Goal: Task Accomplishment & Management: Complete application form

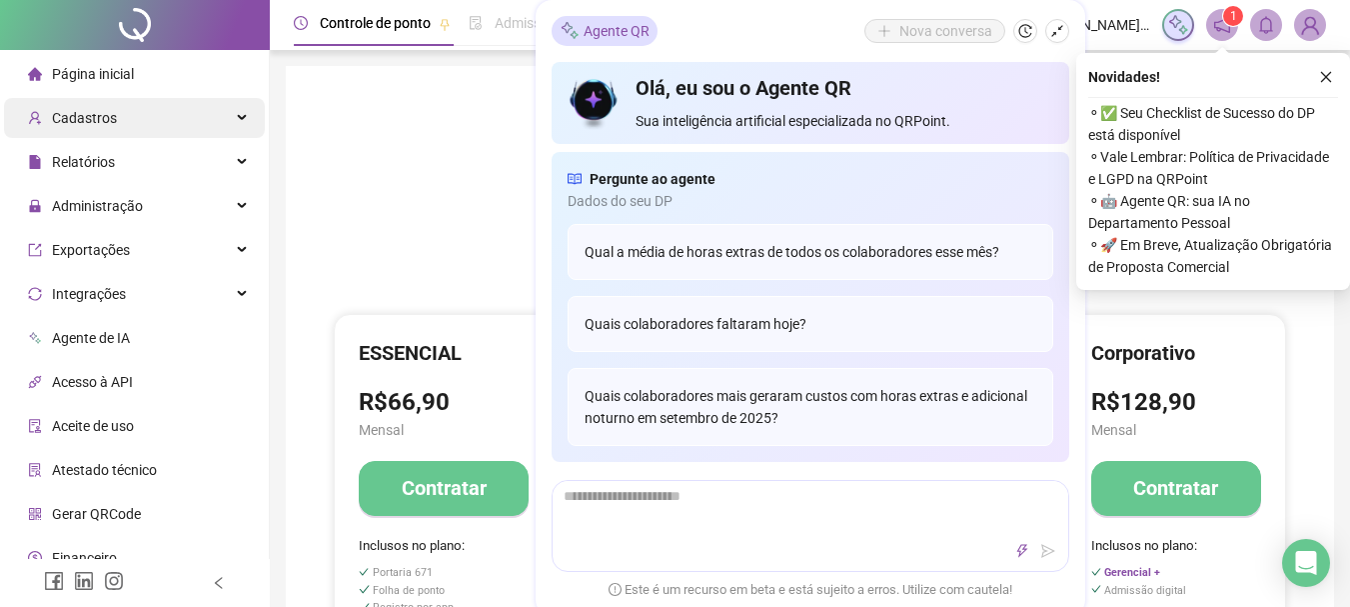
click at [112, 116] on span "Cadastros" at bounding box center [84, 118] width 65 height 16
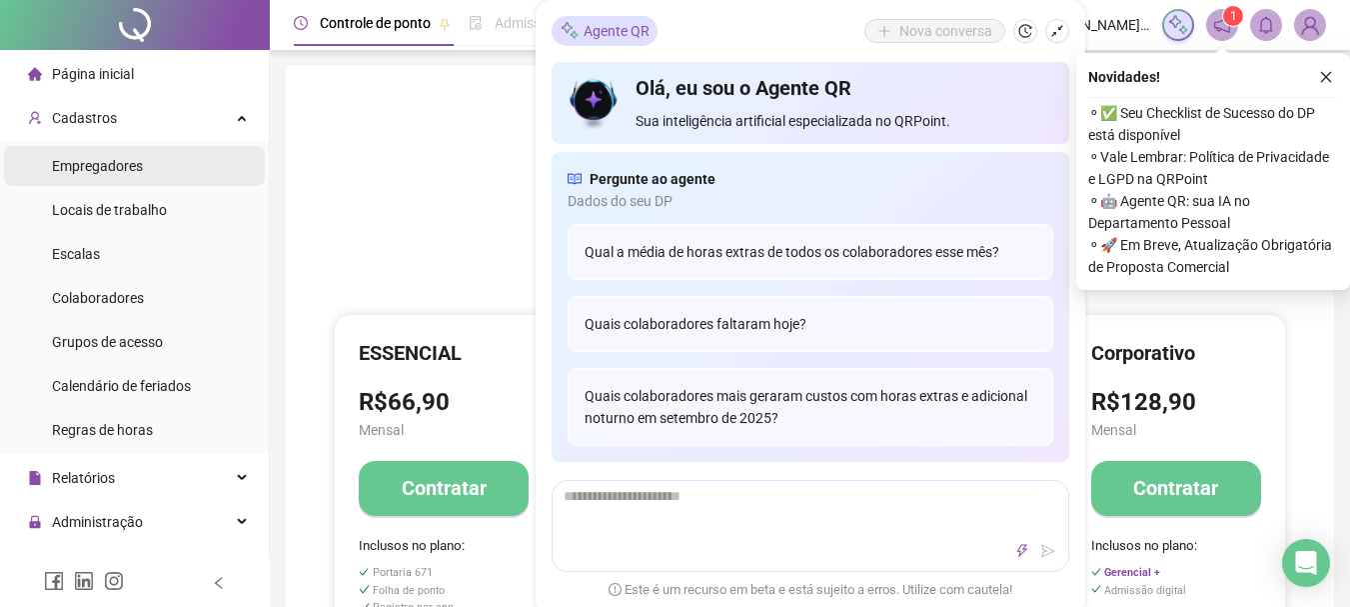
click at [107, 170] on span "Empregadores" at bounding box center [97, 166] width 91 height 16
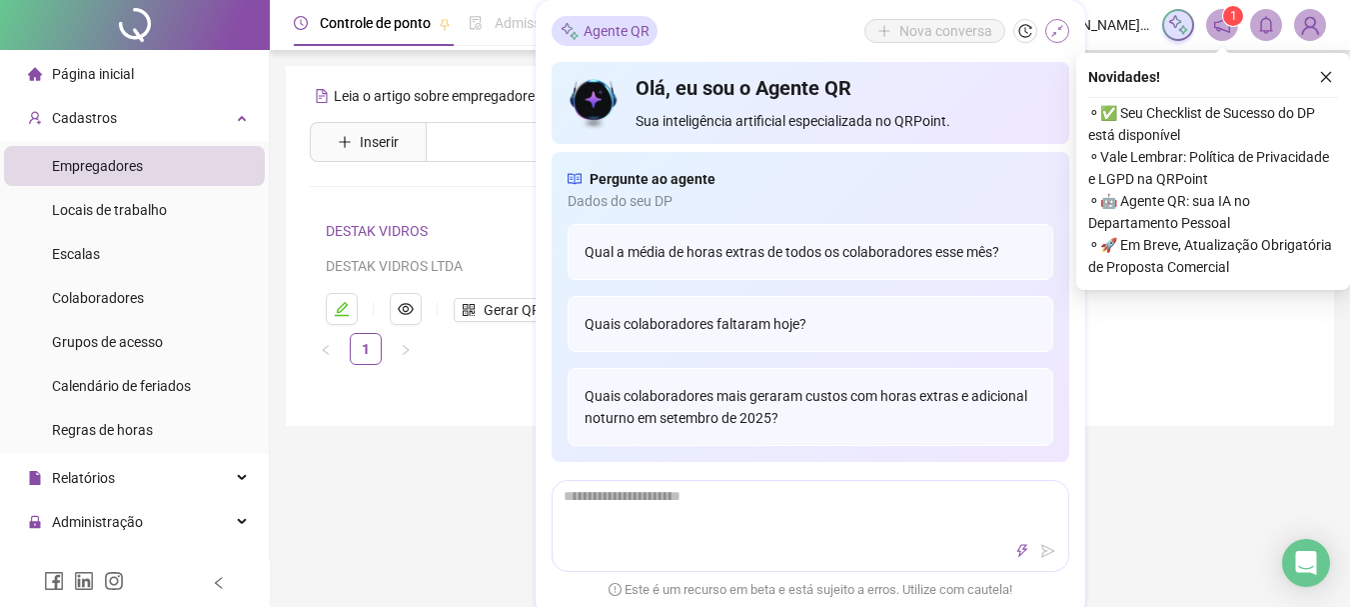
click at [1059, 35] on icon "shrink" at bounding box center [1058, 31] width 14 height 14
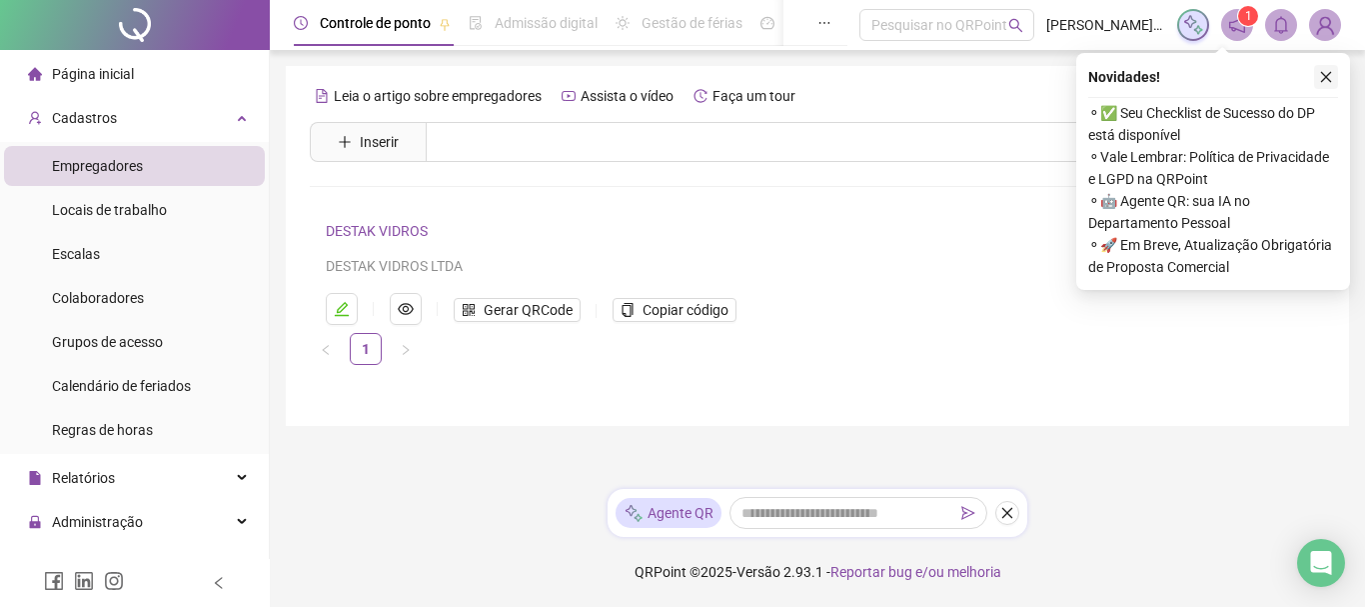
click at [1322, 73] on icon "close" at bounding box center [1326, 77] width 11 height 11
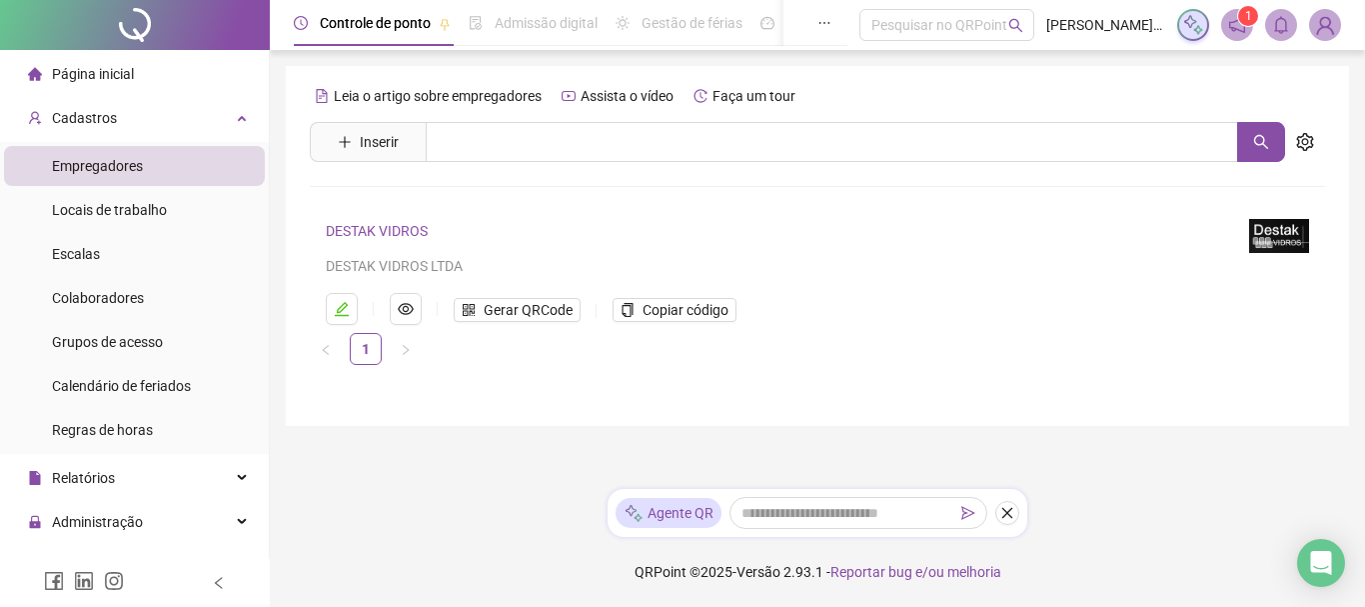
click at [112, 305] on span "Colaboradores" at bounding box center [98, 298] width 92 height 16
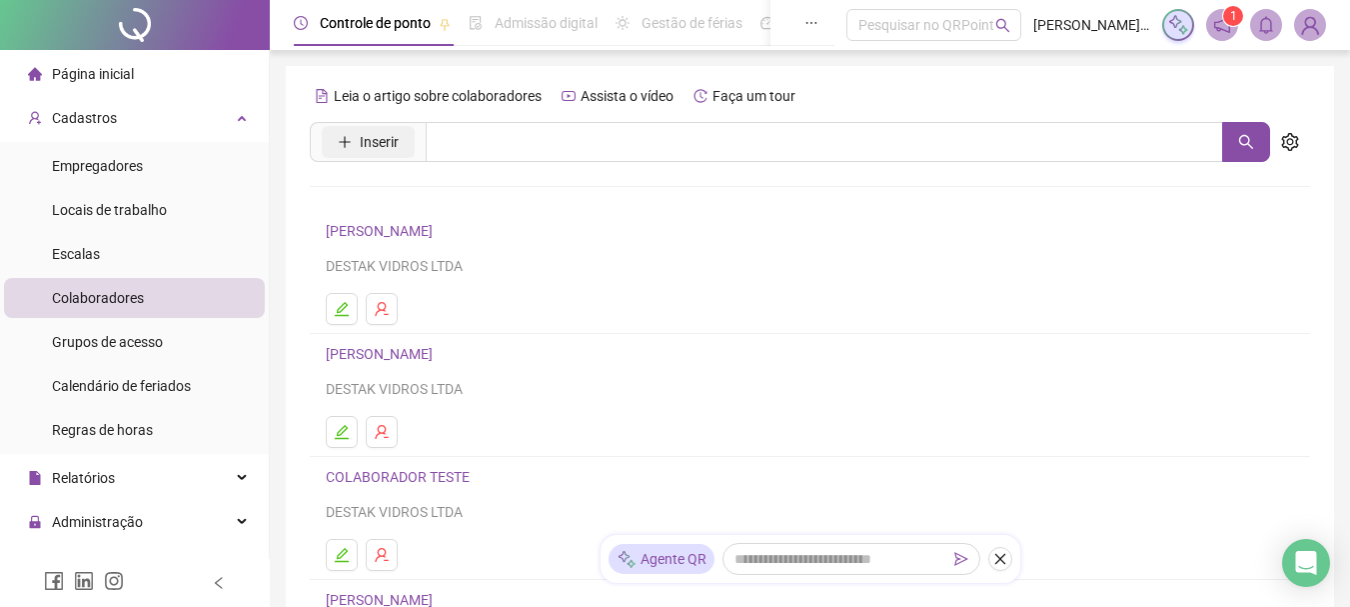
click at [342, 140] on icon "plus" at bounding box center [345, 142] width 14 height 14
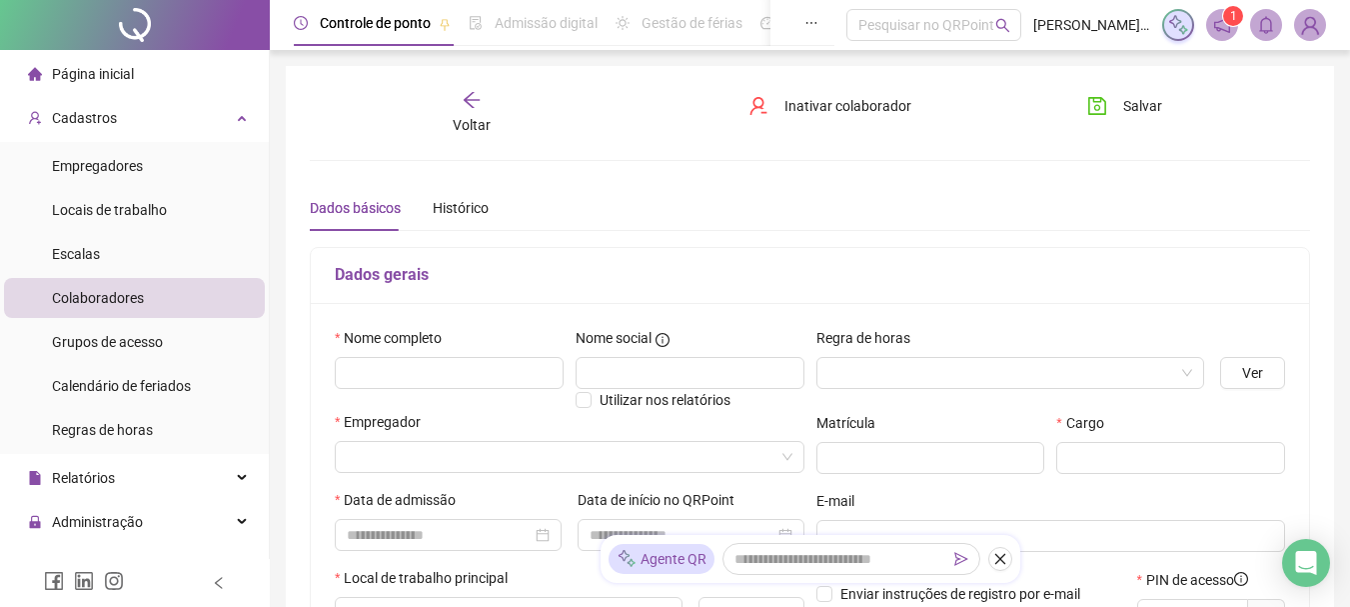
type input "*****"
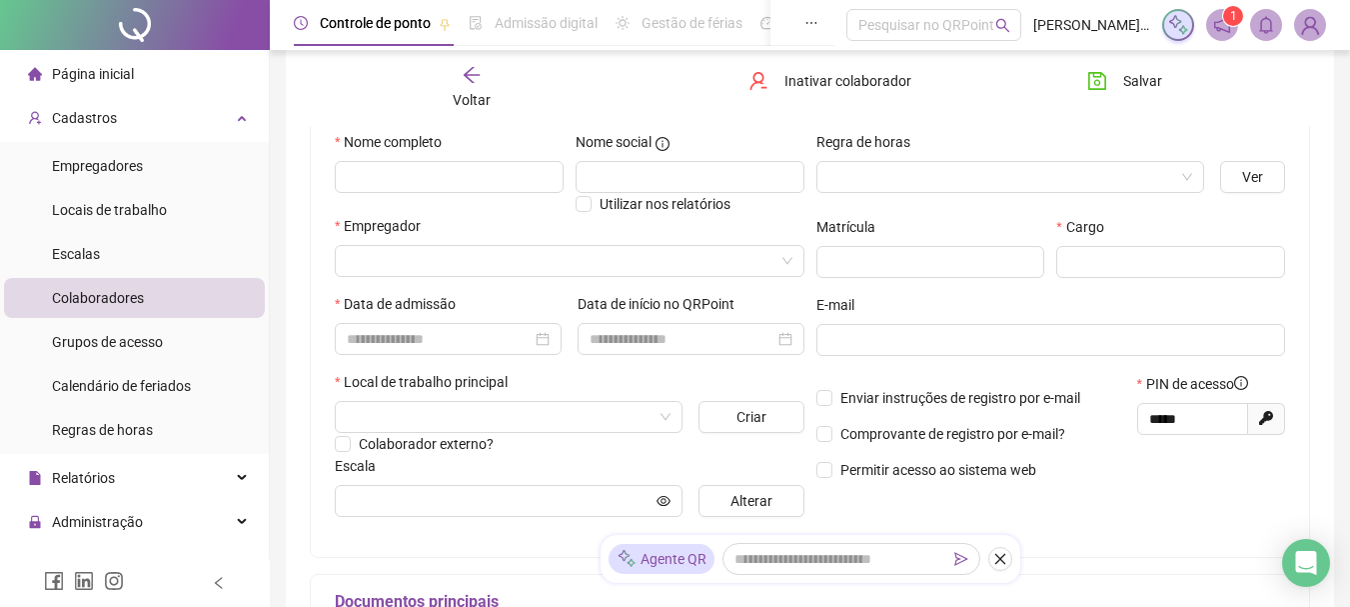
scroll to position [200, 0]
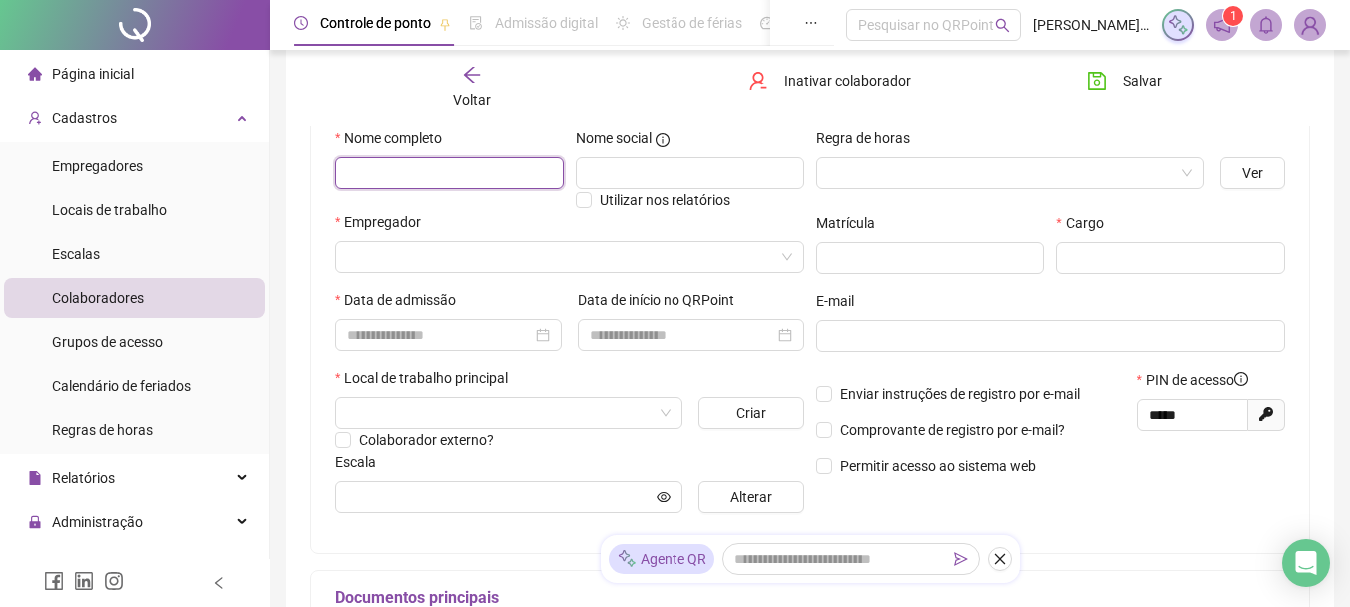
click at [458, 174] on input "text" at bounding box center [449, 173] width 229 height 32
type input "**********"
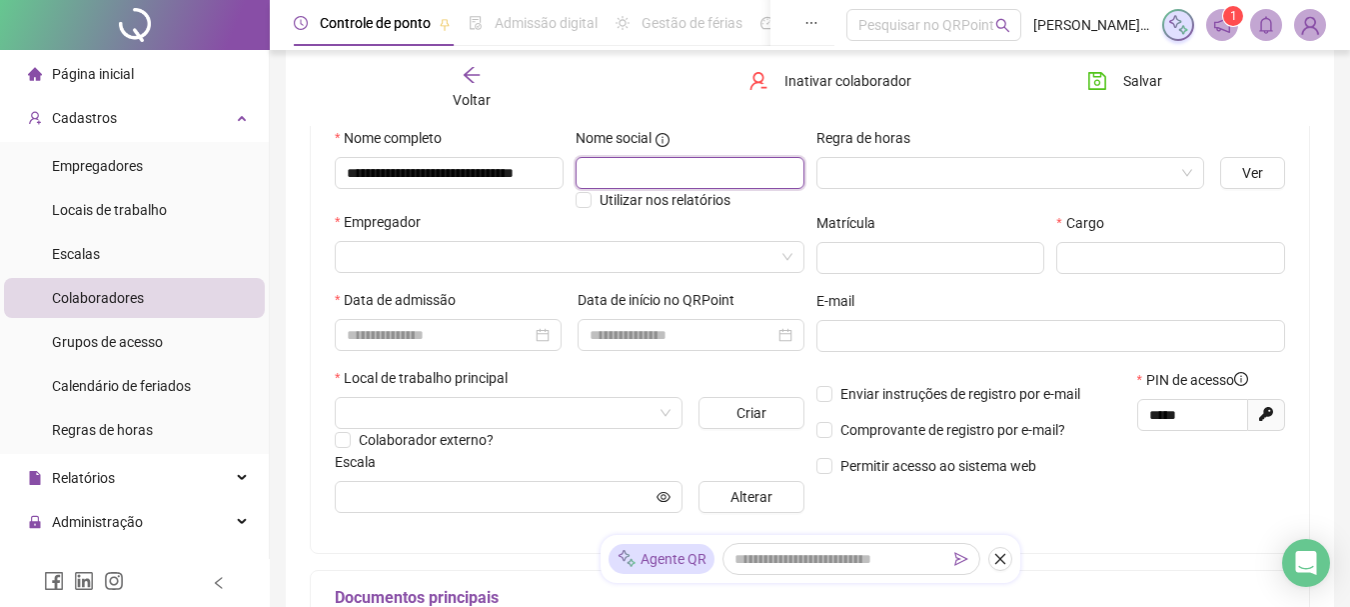
scroll to position [0, 0]
click at [632, 180] on input "text" at bounding box center [690, 173] width 229 height 32
type input "**********"
click at [1106, 163] on input "search" at bounding box center [1002, 173] width 347 height 30
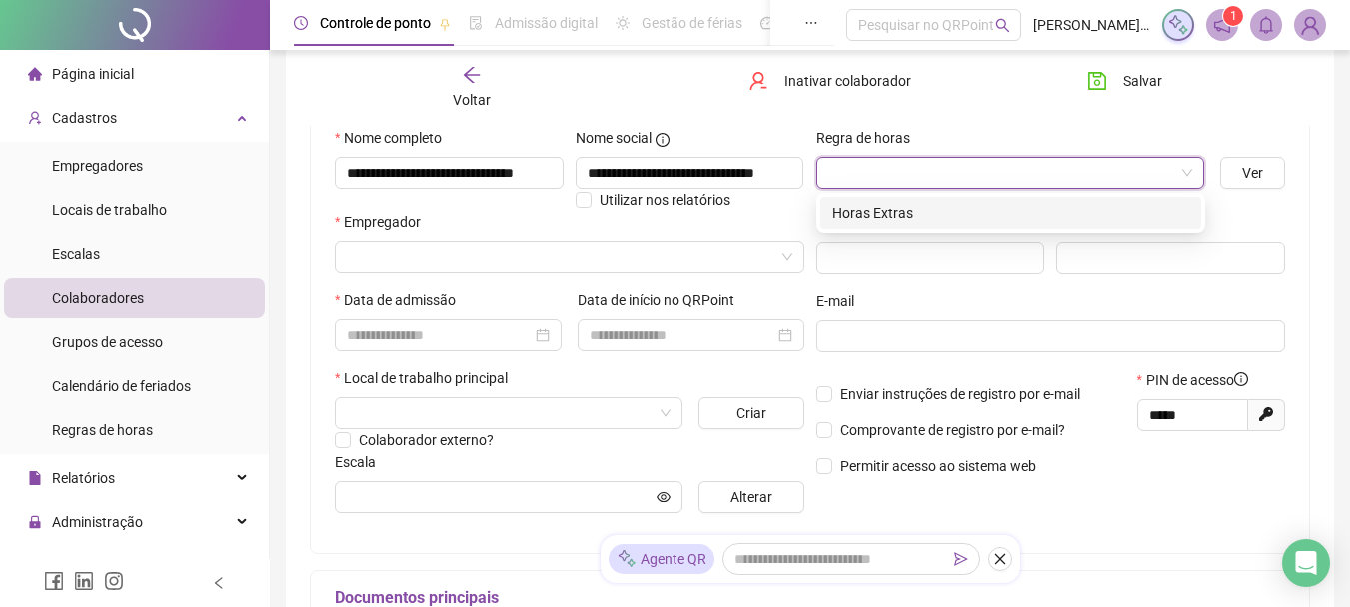
scroll to position [0, 0]
click at [895, 214] on div "Horas Extras" at bounding box center [1011, 213] width 357 height 22
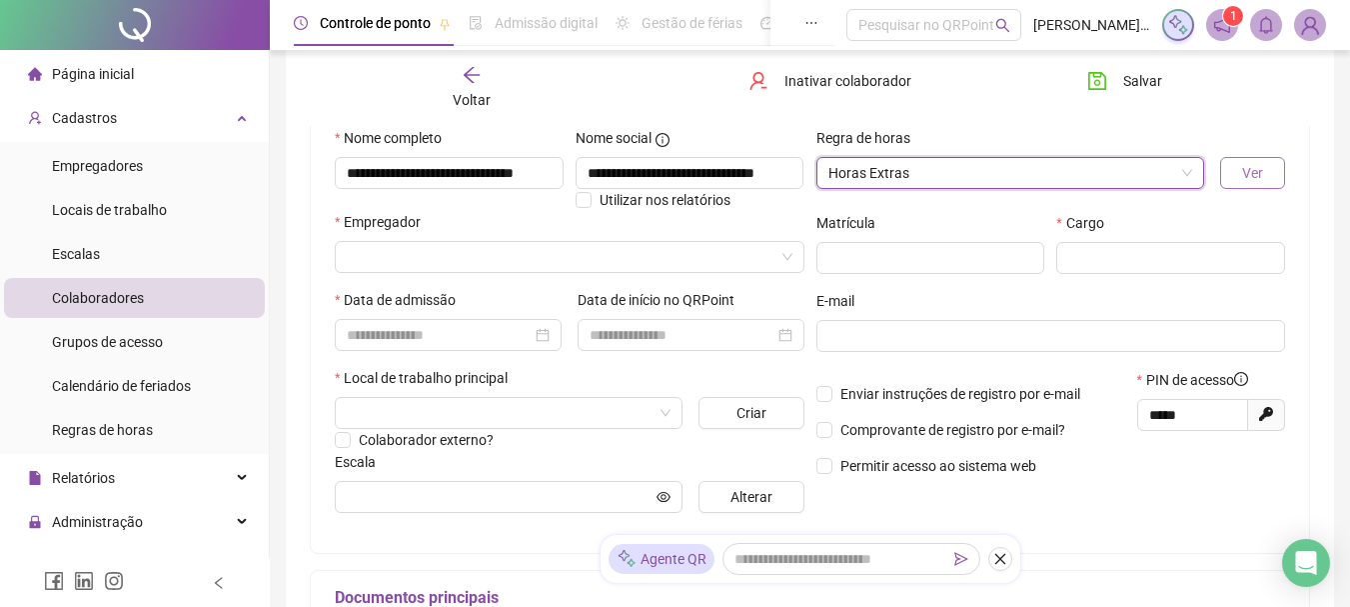
click at [1253, 175] on span "Ver" at bounding box center [1252, 173] width 21 height 22
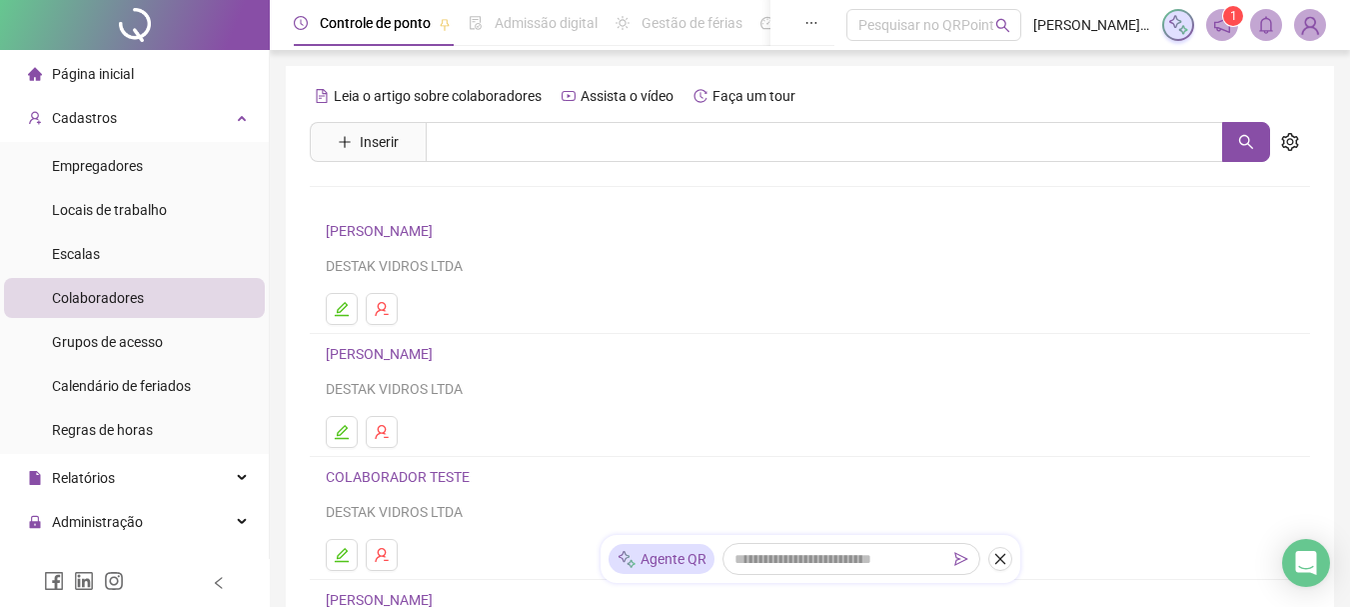
click at [375, 117] on div "Leia o artigo sobre colaboradores Assista o vídeo Faça um tour Inserir Nenhum r…" at bounding box center [810, 468] width 1001 height 777
click at [379, 135] on span "Inserir" at bounding box center [379, 142] width 39 height 22
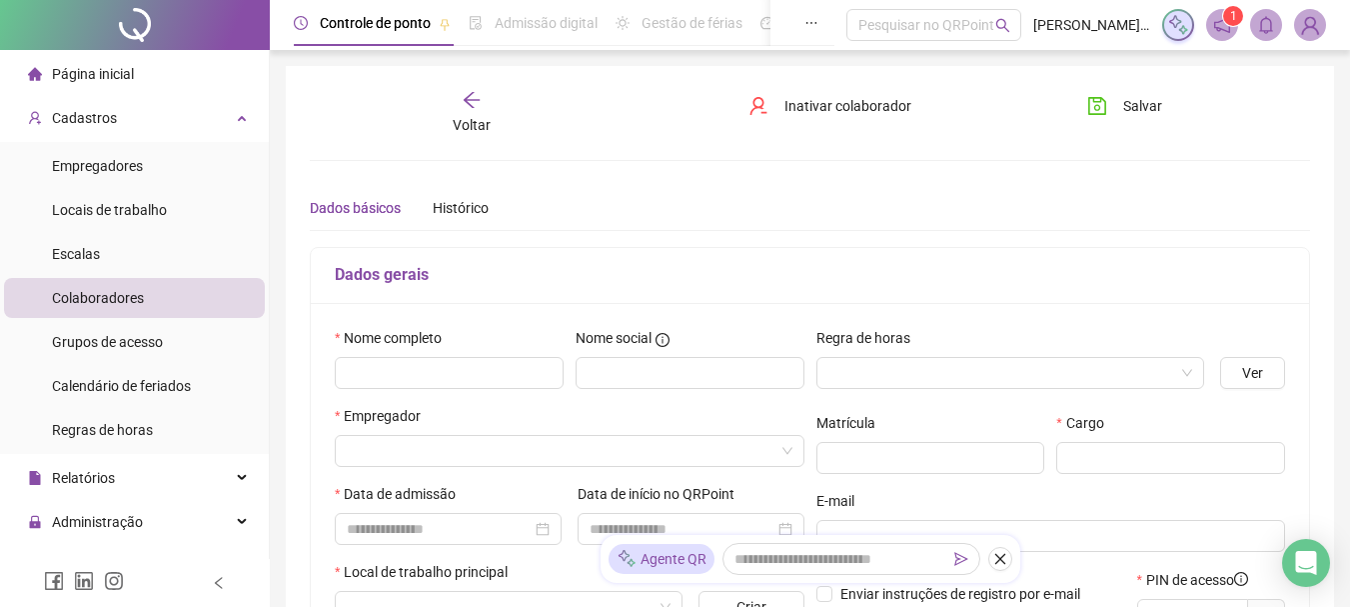
type input "*****"
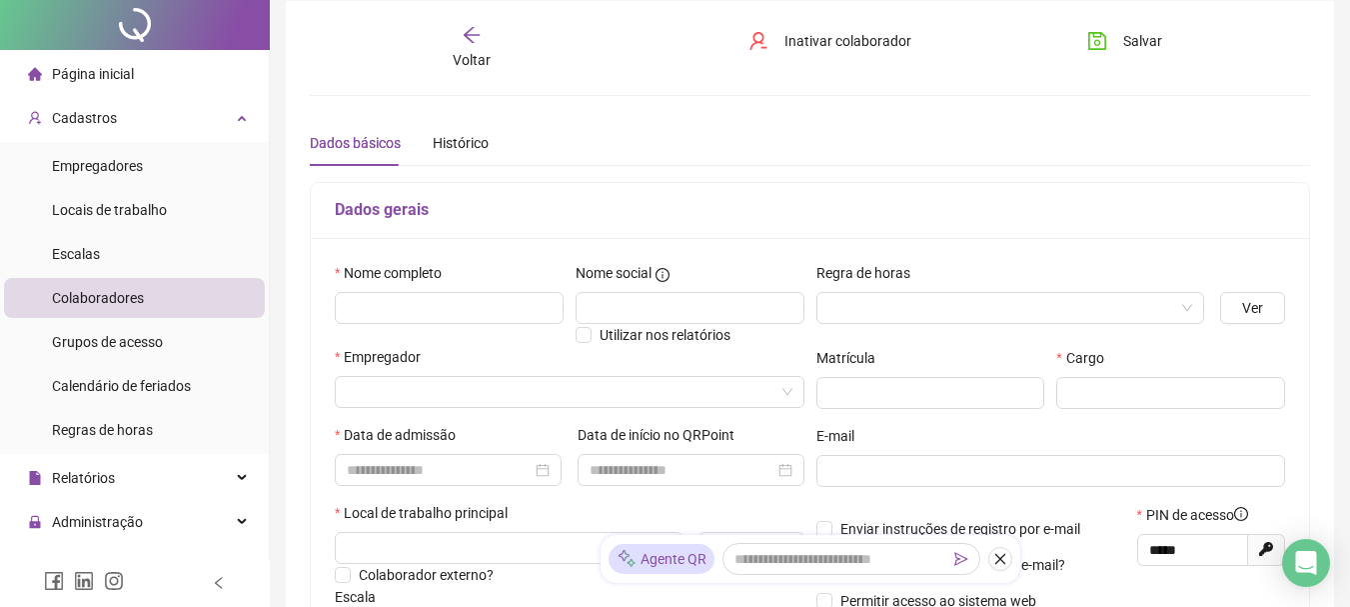
scroll to position [100, 0]
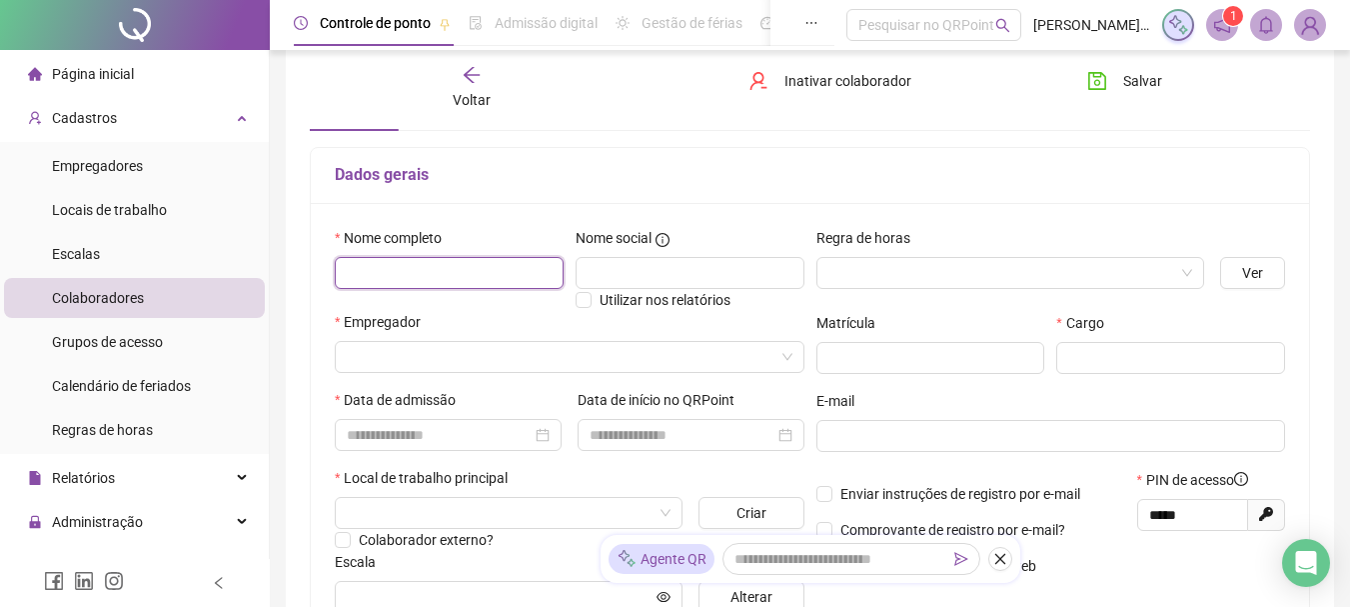
click at [411, 276] on input "text" at bounding box center [449, 273] width 229 height 32
drag, startPoint x: 554, startPoint y: 274, endPoint x: 264, endPoint y: 286, distance: 290.1
click at [264, 286] on div "**********" at bounding box center [675, 494] width 1350 height 1189
type input "**********"
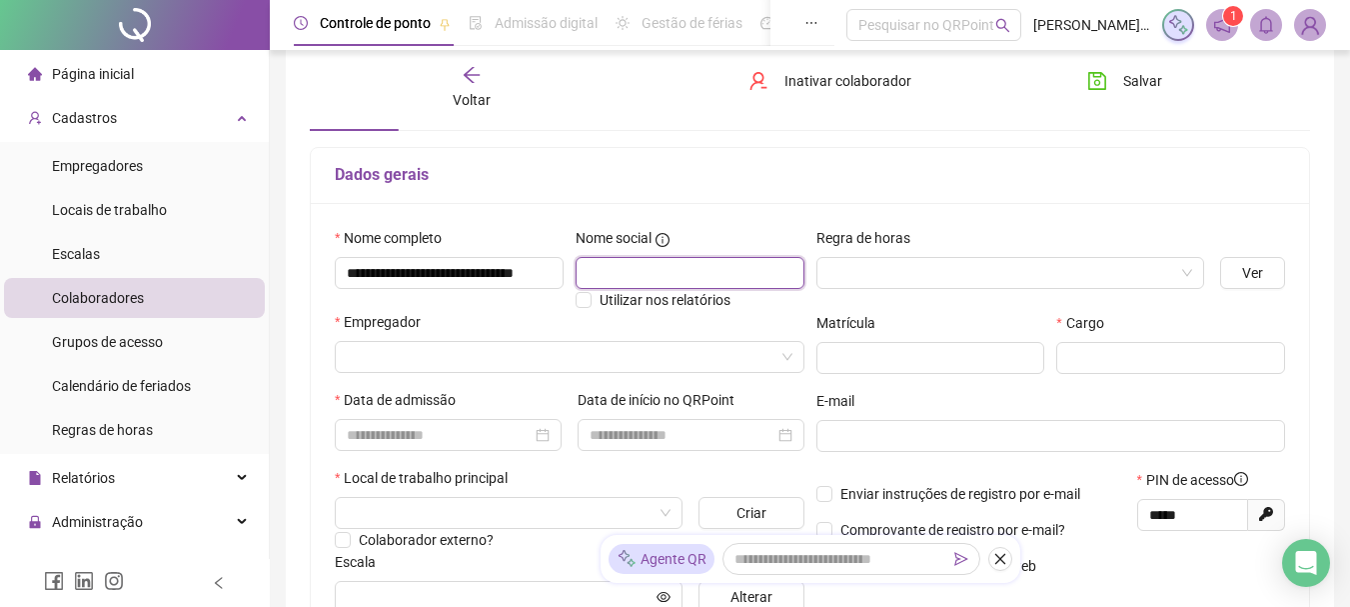
click at [705, 282] on input "text" at bounding box center [690, 273] width 229 height 32
paste input "**********"
type input "**********"
click at [921, 267] on input "search" at bounding box center [1002, 273] width 347 height 30
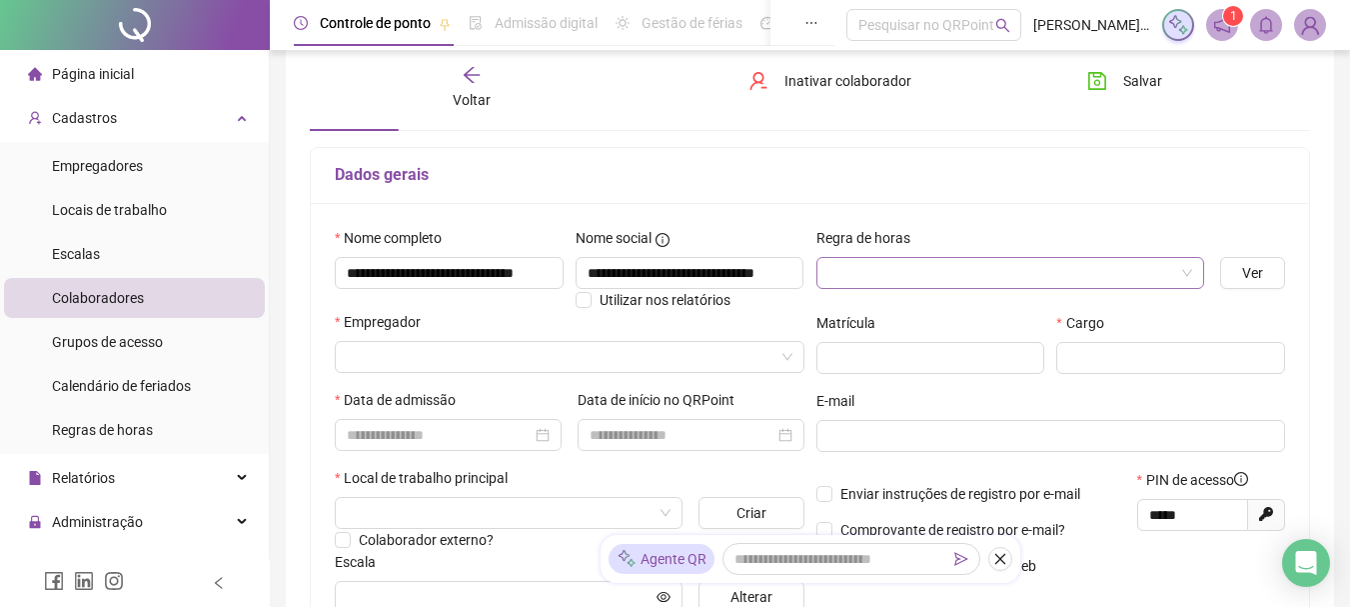
scroll to position [0, 0]
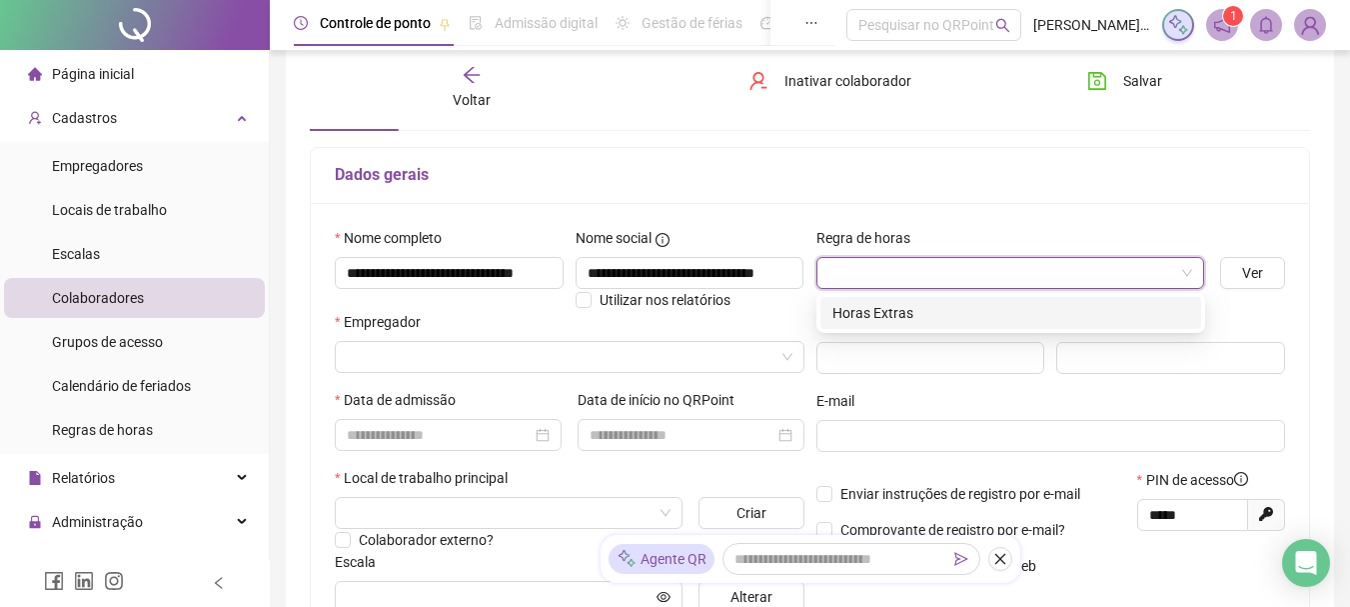
click at [903, 306] on div "Horas Extras" at bounding box center [1011, 313] width 357 height 22
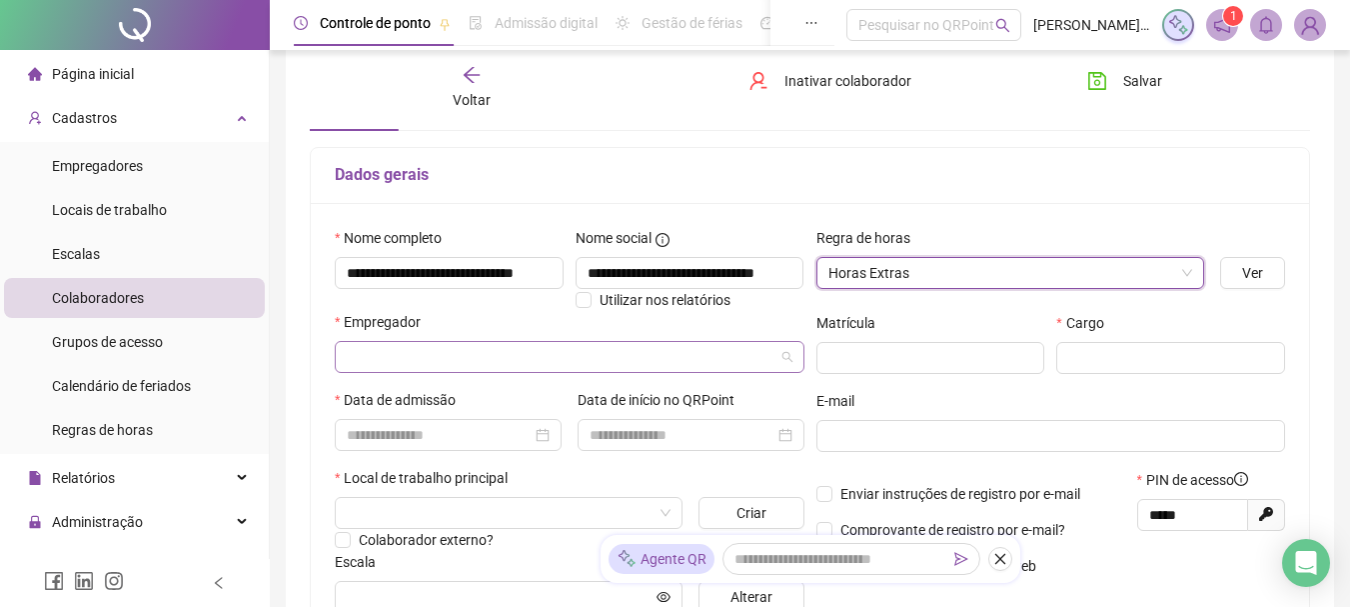
click at [709, 367] on input "search" at bounding box center [561, 357] width 428 height 30
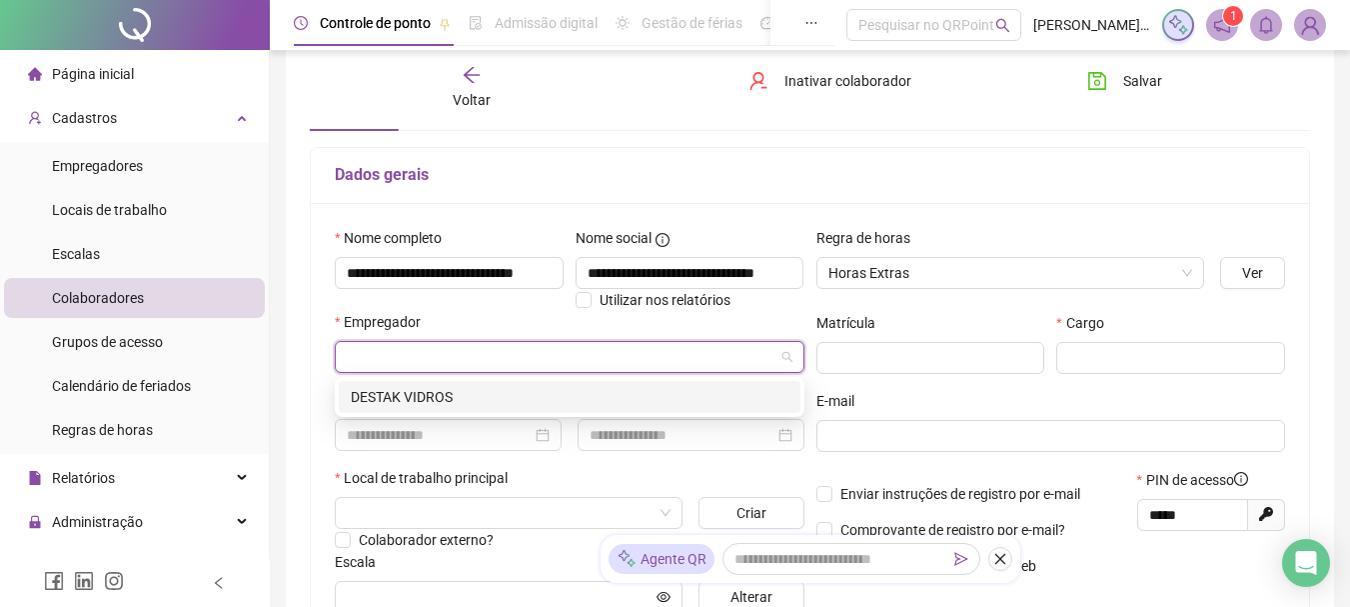
click at [452, 400] on div "DESTAK VIDROS" at bounding box center [570, 397] width 438 height 22
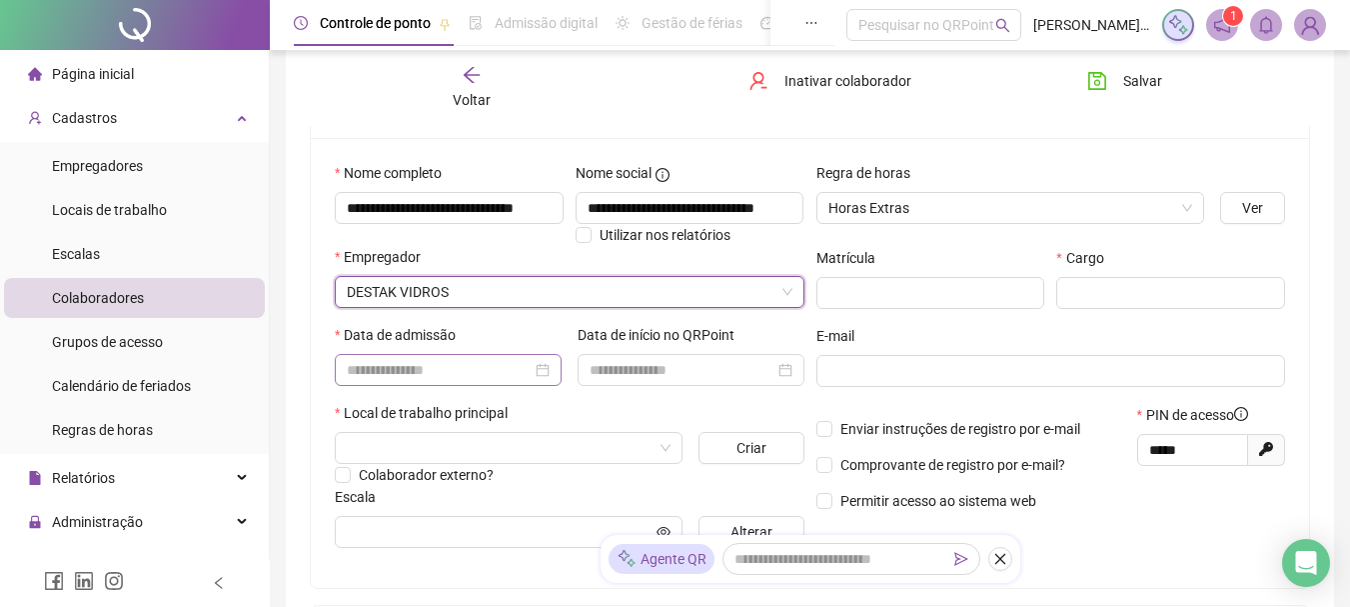
scroll to position [200, 0]
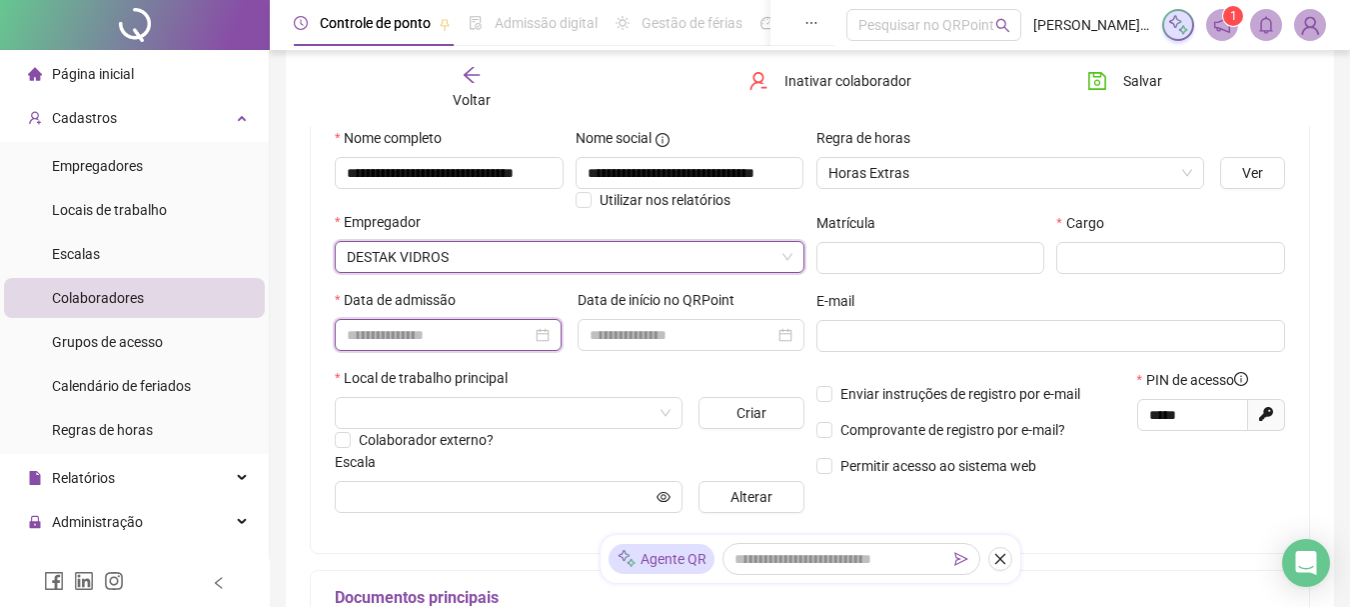
click at [378, 340] on input at bounding box center [439, 335] width 185 height 22
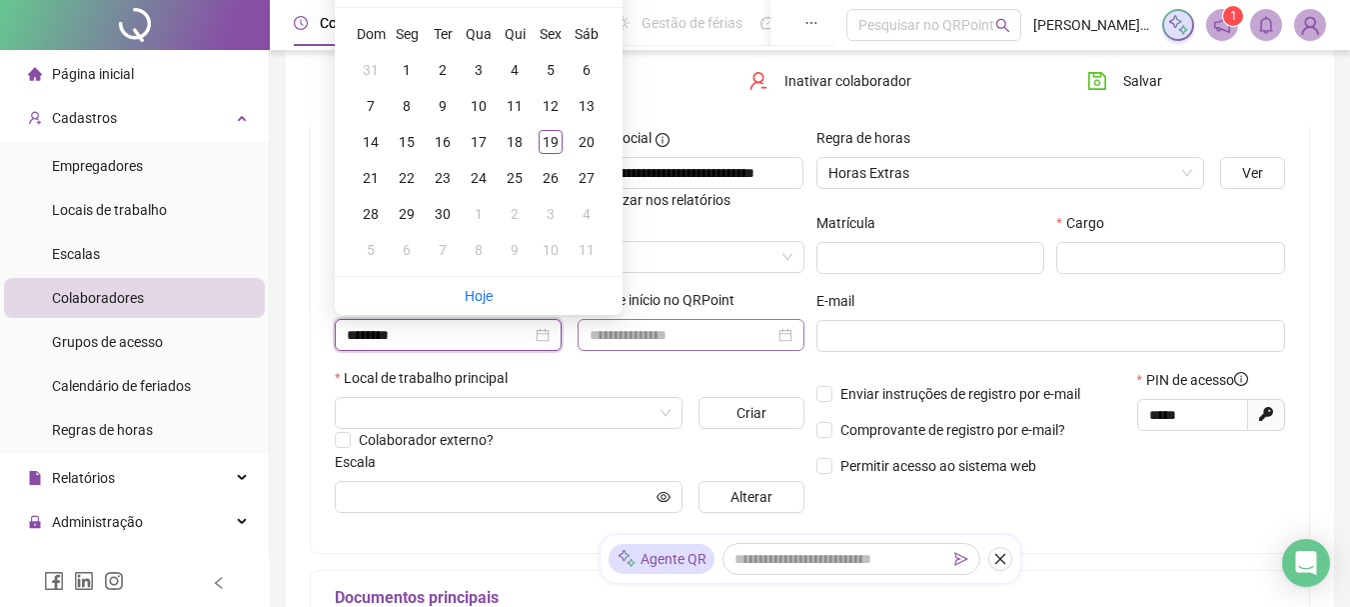
type input "********"
click at [737, 324] on input at bounding box center [682, 335] width 185 height 22
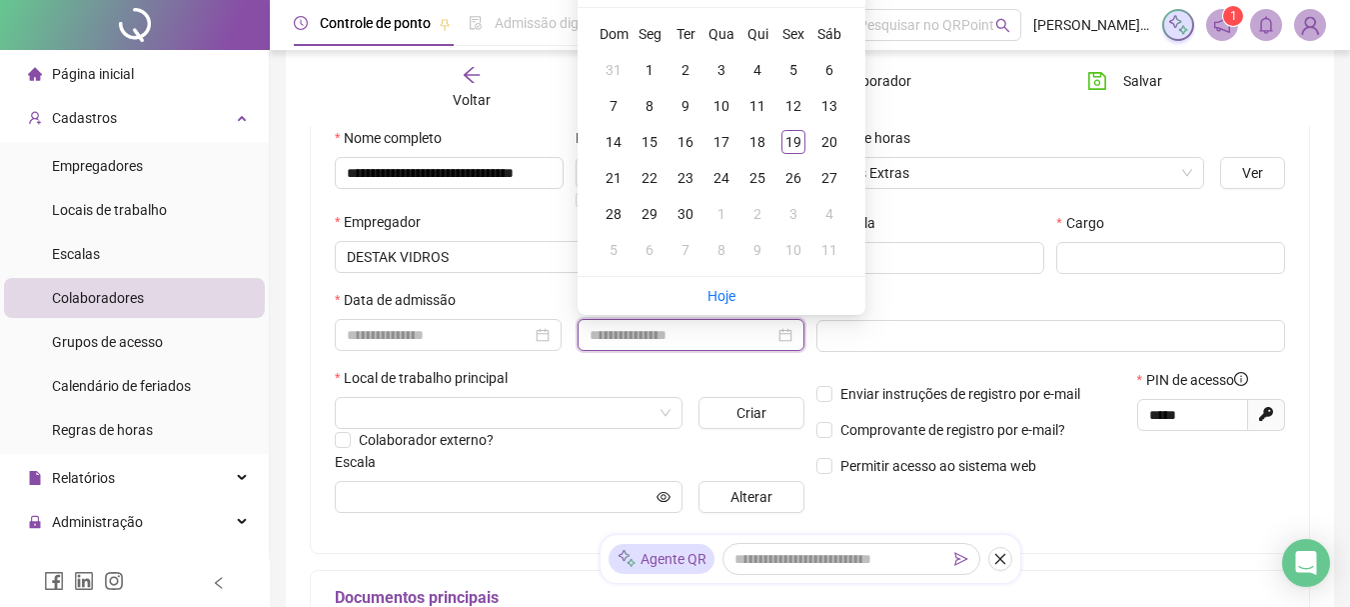
click at [737, 324] on input at bounding box center [682, 335] width 185 height 22
click at [679, 374] on div "Local de trabalho principal" at bounding box center [570, 382] width 470 height 30
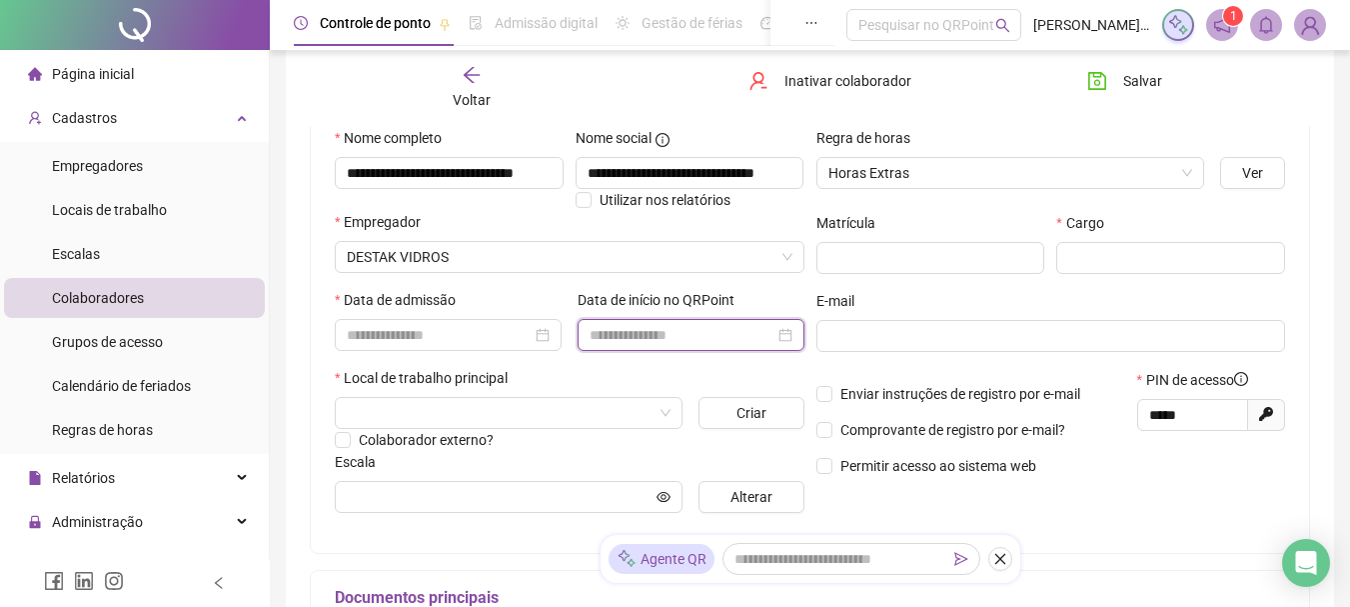
click at [675, 342] on input at bounding box center [682, 335] width 185 height 22
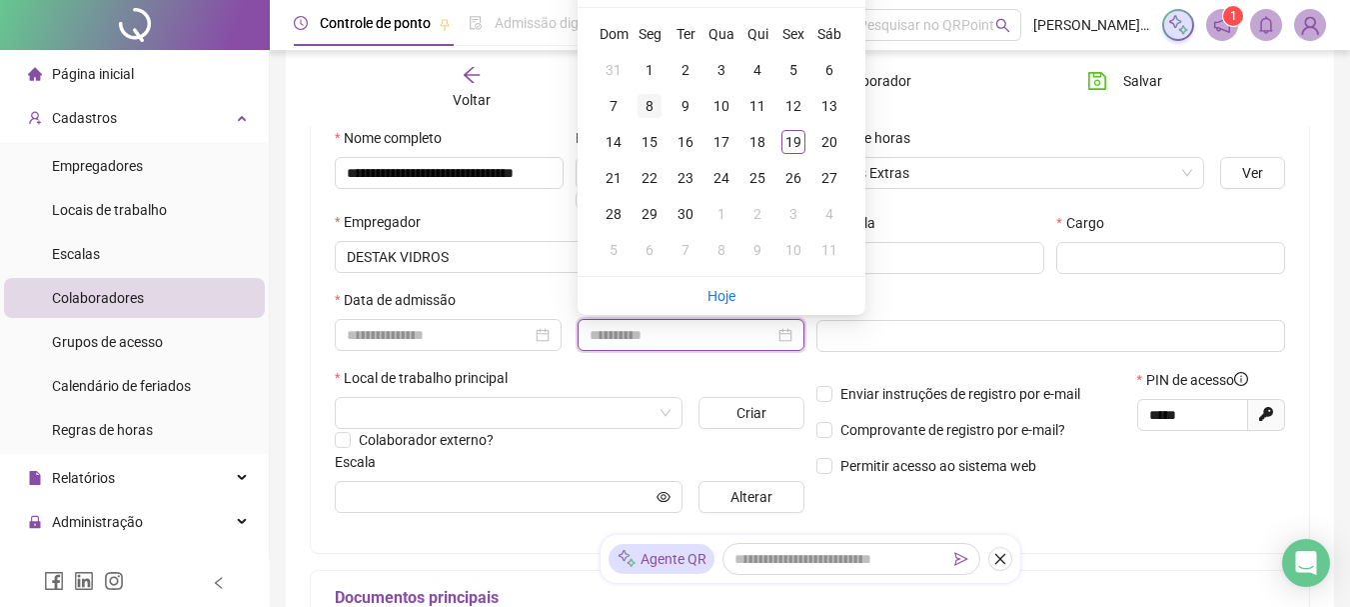
type input "**********"
click at [647, 103] on div "8" at bounding box center [650, 106] width 24 height 24
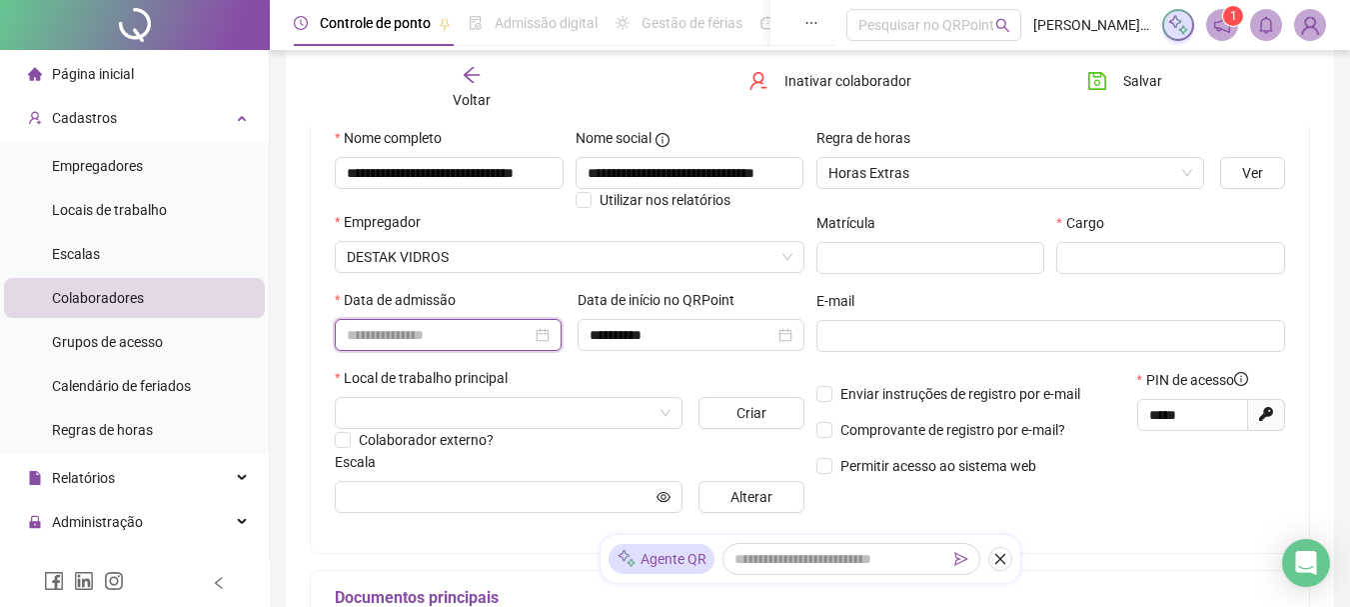
click at [461, 330] on input at bounding box center [439, 335] width 185 height 22
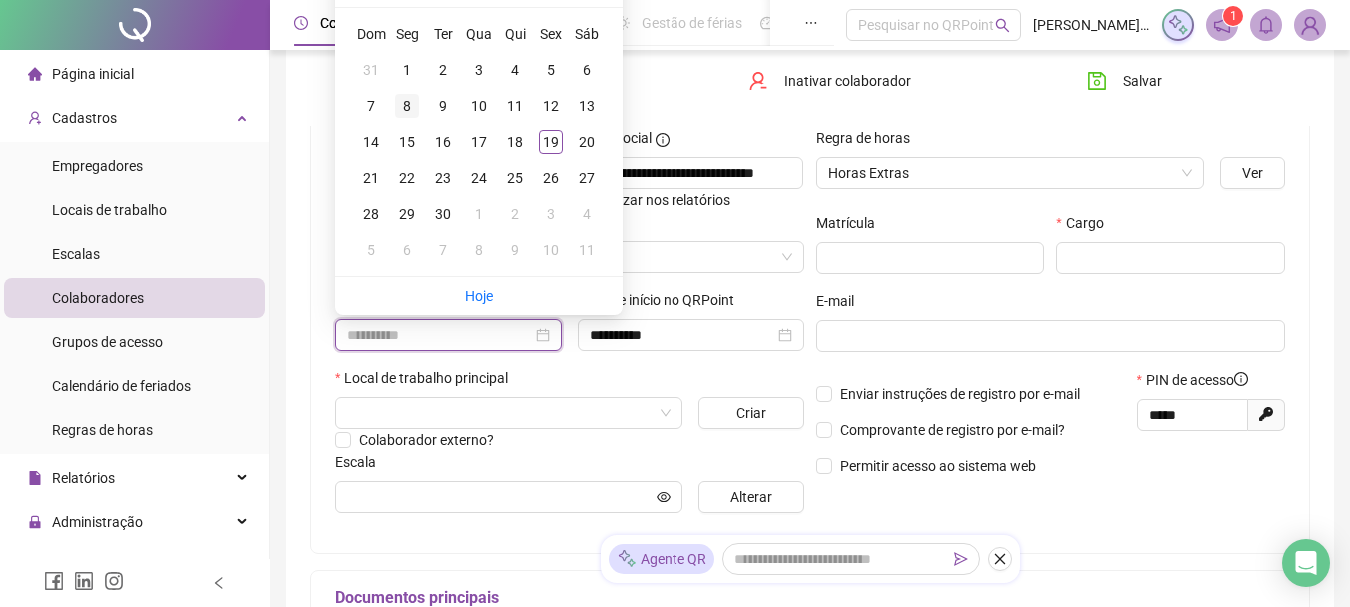
type input "**********"
click at [399, 108] on div "8" at bounding box center [407, 106] width 24 height 24
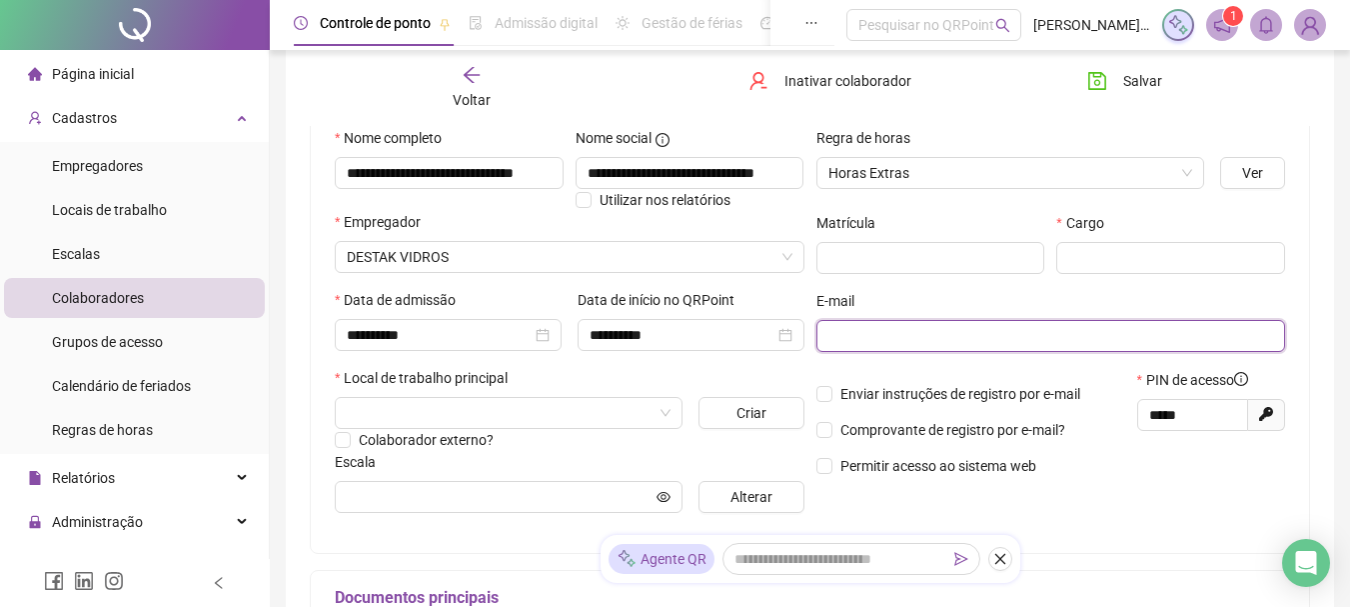
click at [882, 342] on input "text" at bounding box center [1050, 336] width 442 height 22
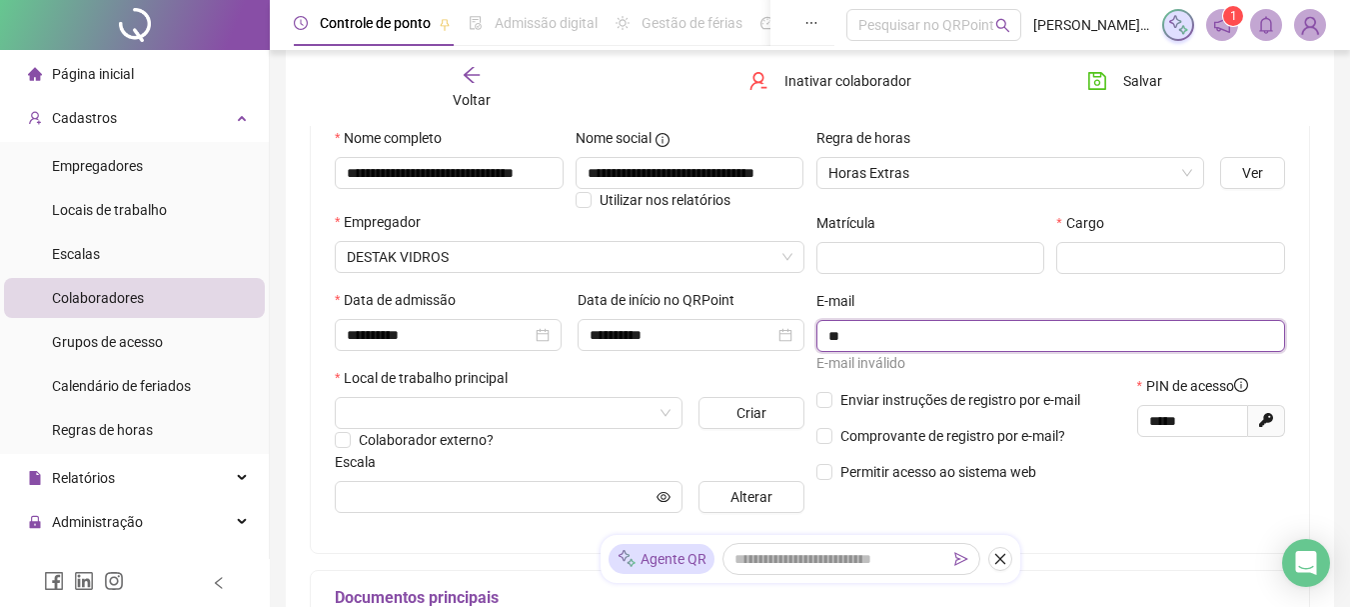
type input "*"
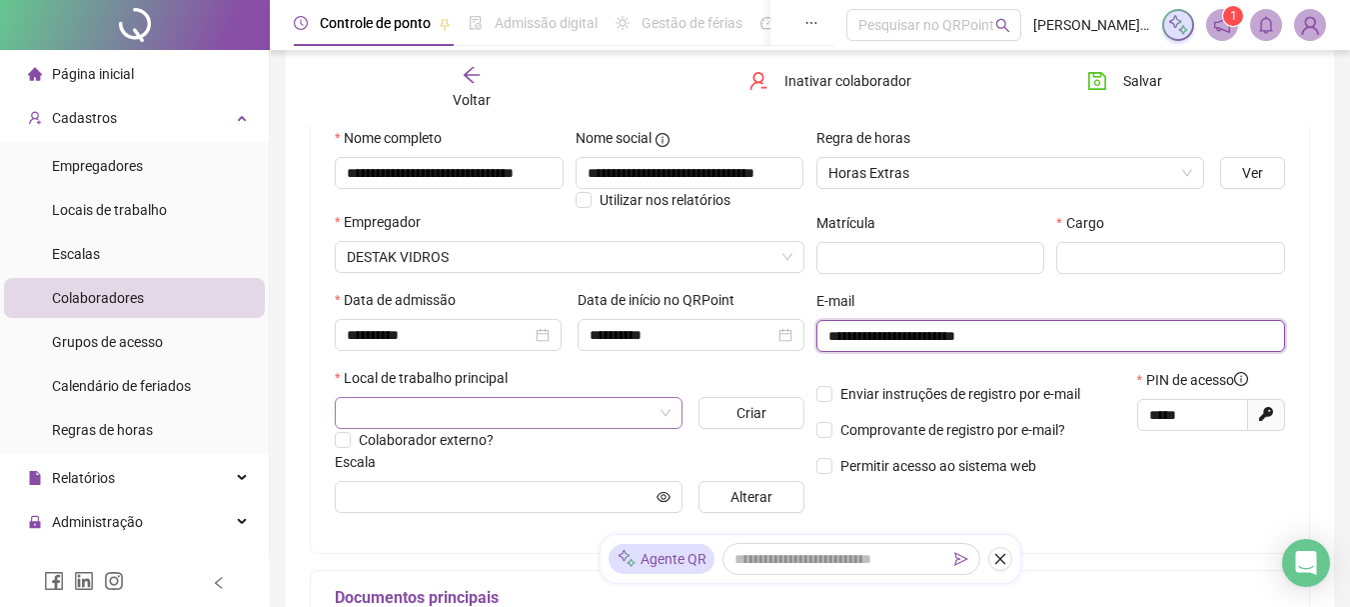
scroll to position [300, 0]
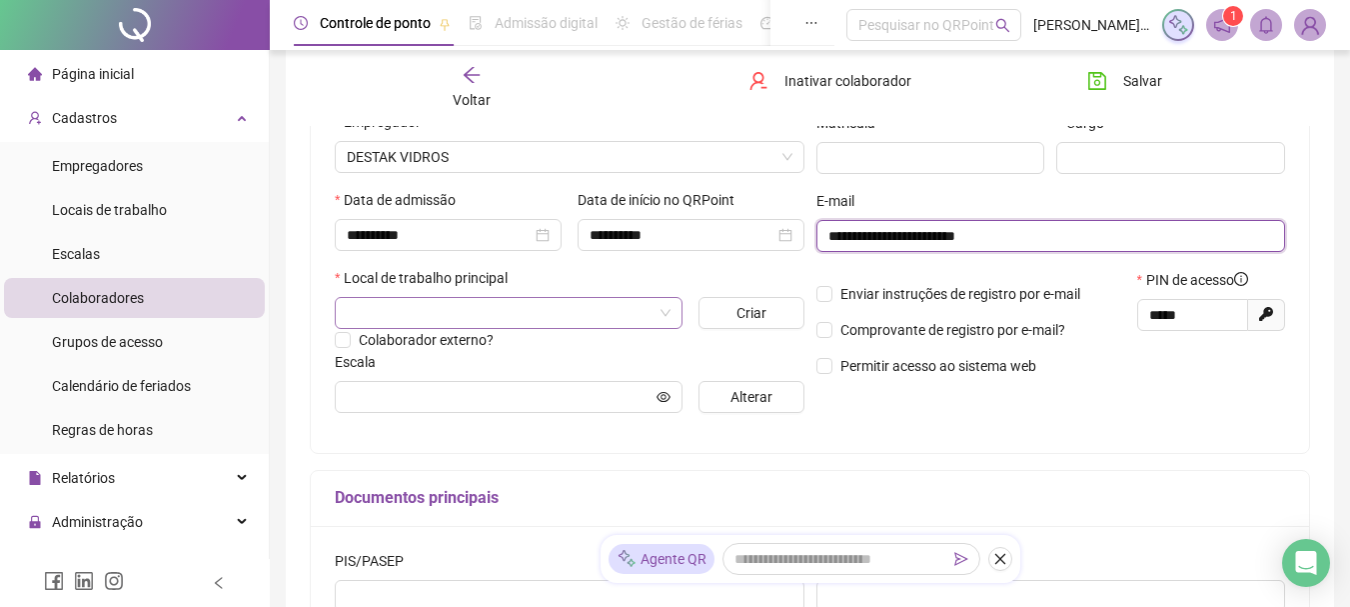
type input "**********"
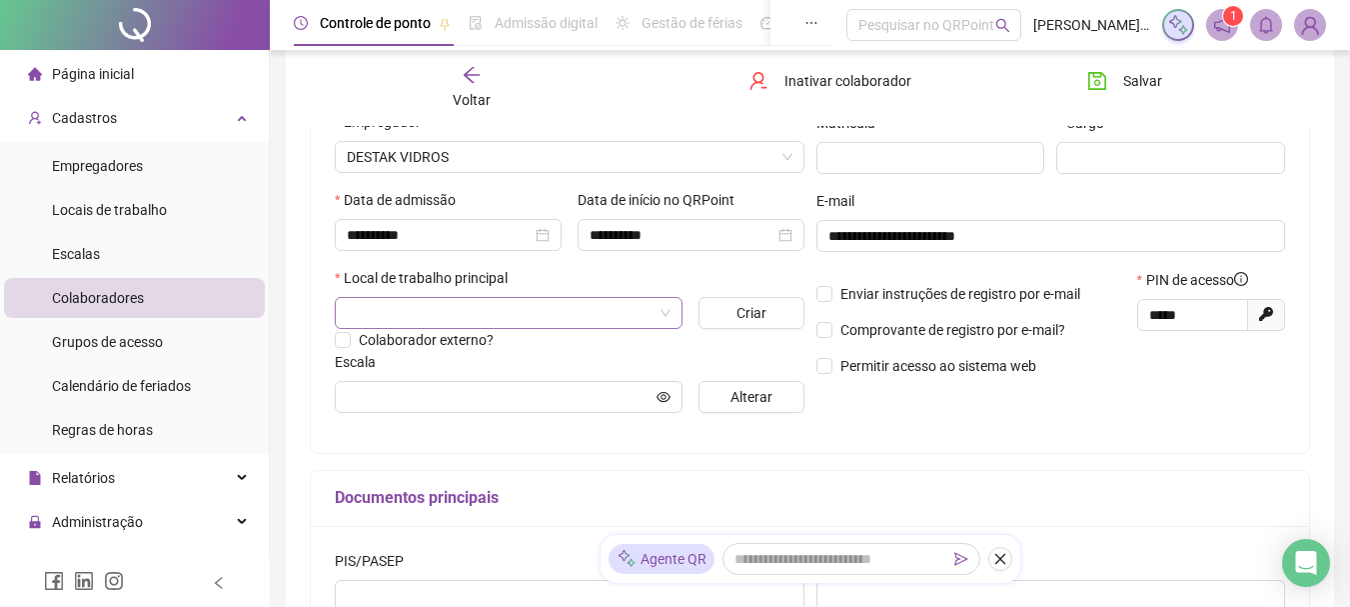
click at [562, 309] on input "search" at bounding box center [500, 313] width 306 height 30
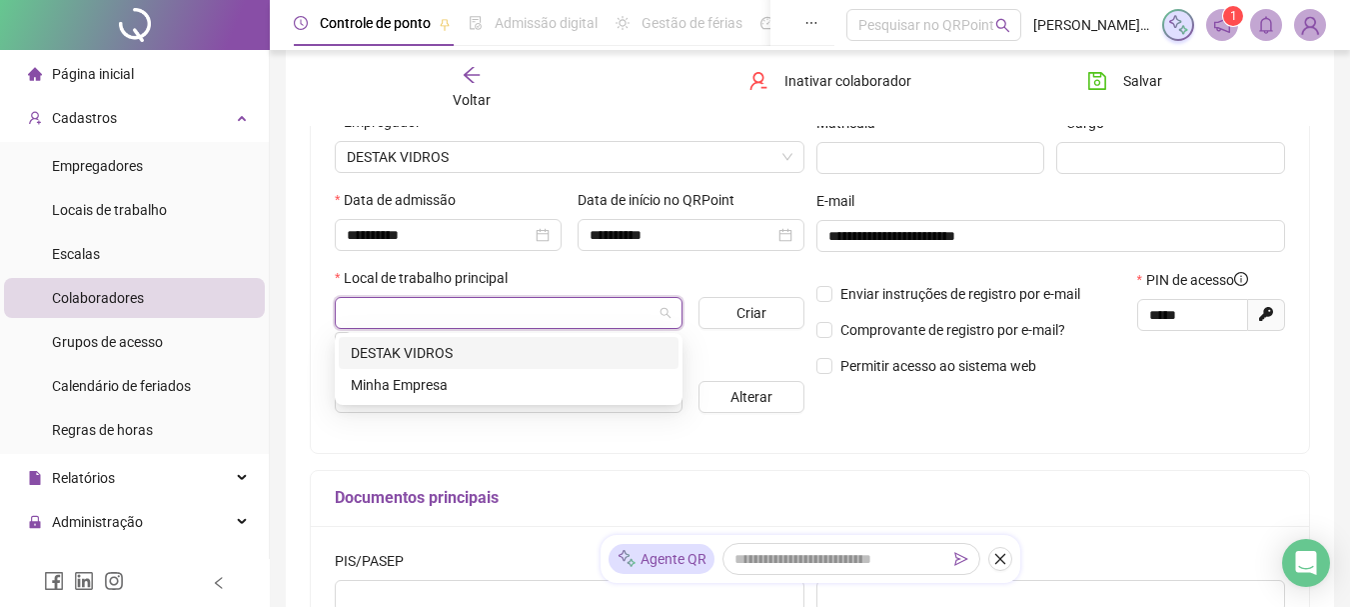
click at [425, 354] on div "DESTAK VIDROS" at bounding box center [509, 353] width 316 height 22
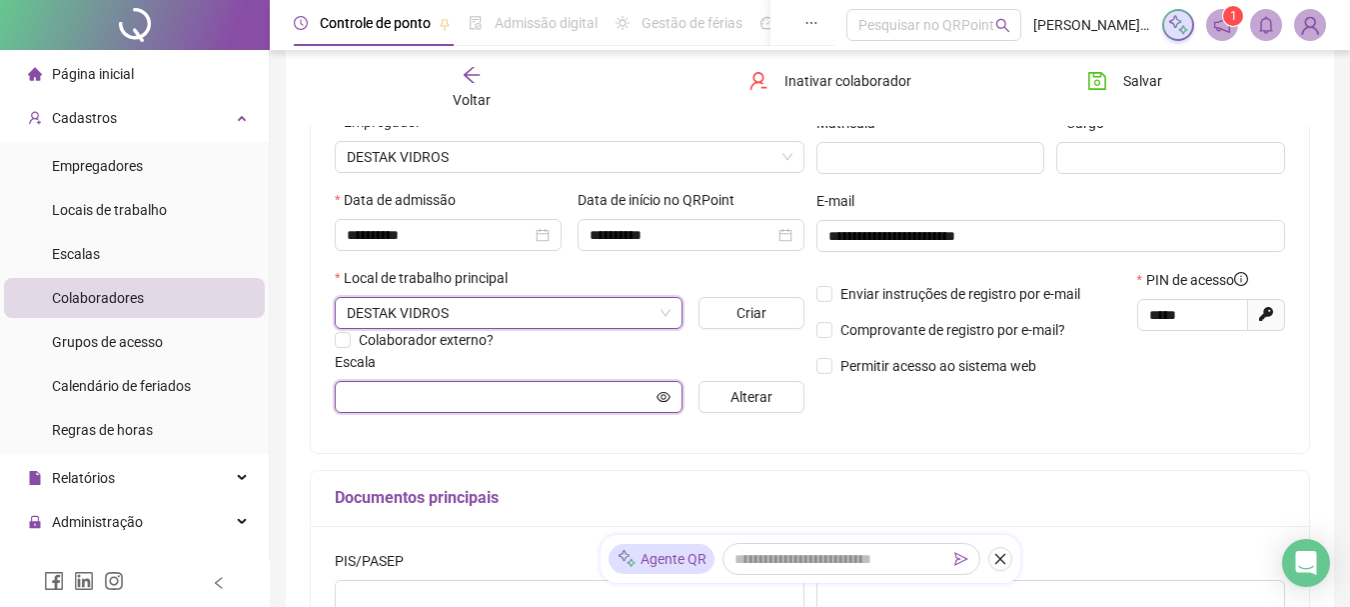
click at [472, 399] on input "text" at bounding box center [500, 397] width 306 height 22
click at [604, 397] on input "text" at bounding box center [500, 397] width 306 height 22
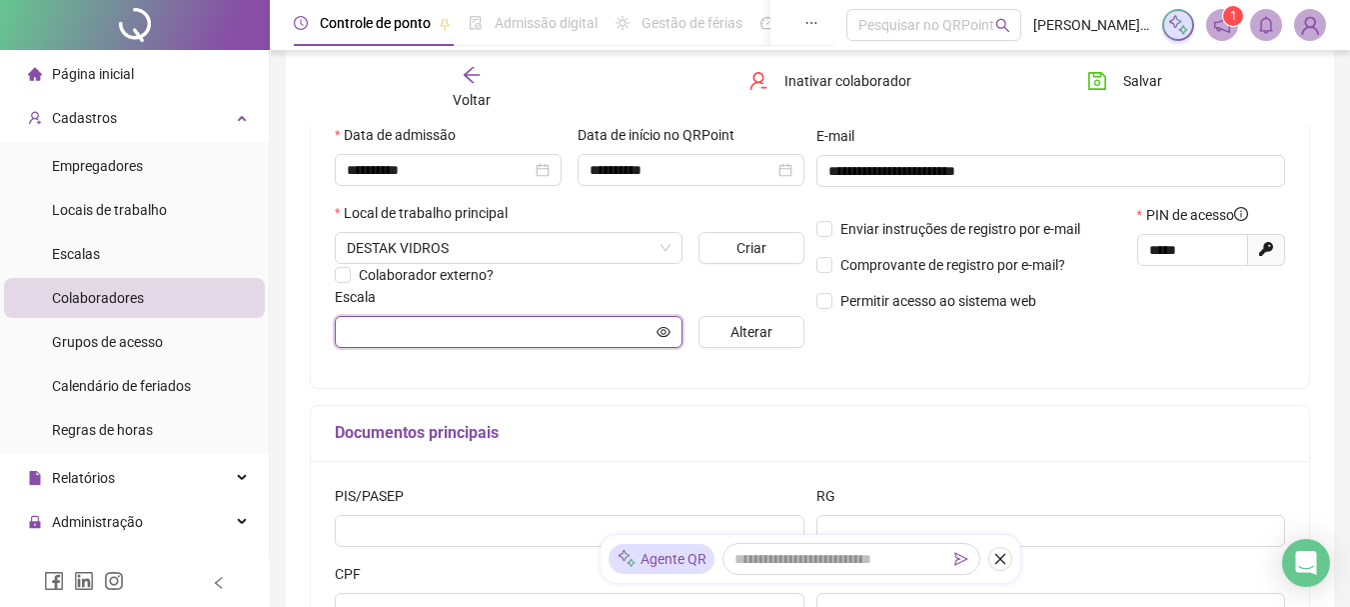
scroll to position [500, 0]
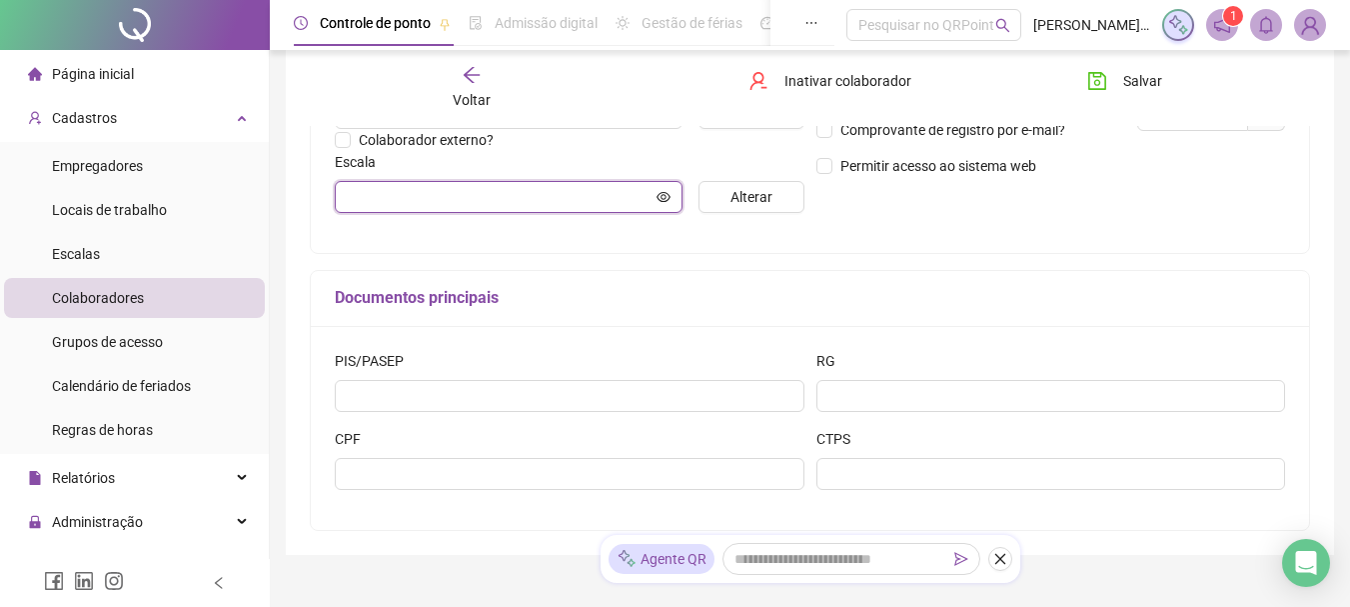
click at [667, 200] on icon "eye" at bounding box center [664, 196] width 14 height 10
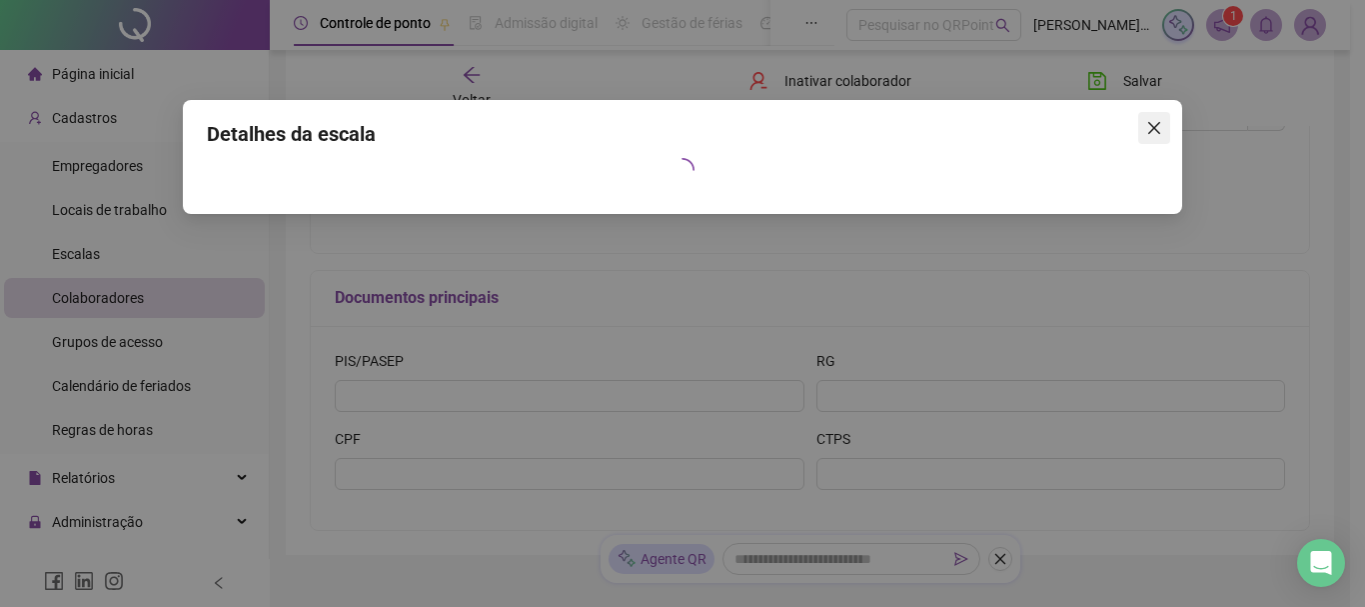
click at [1158, 120] on icon "close" at bounding box center [1155, 128] width 16 height 16
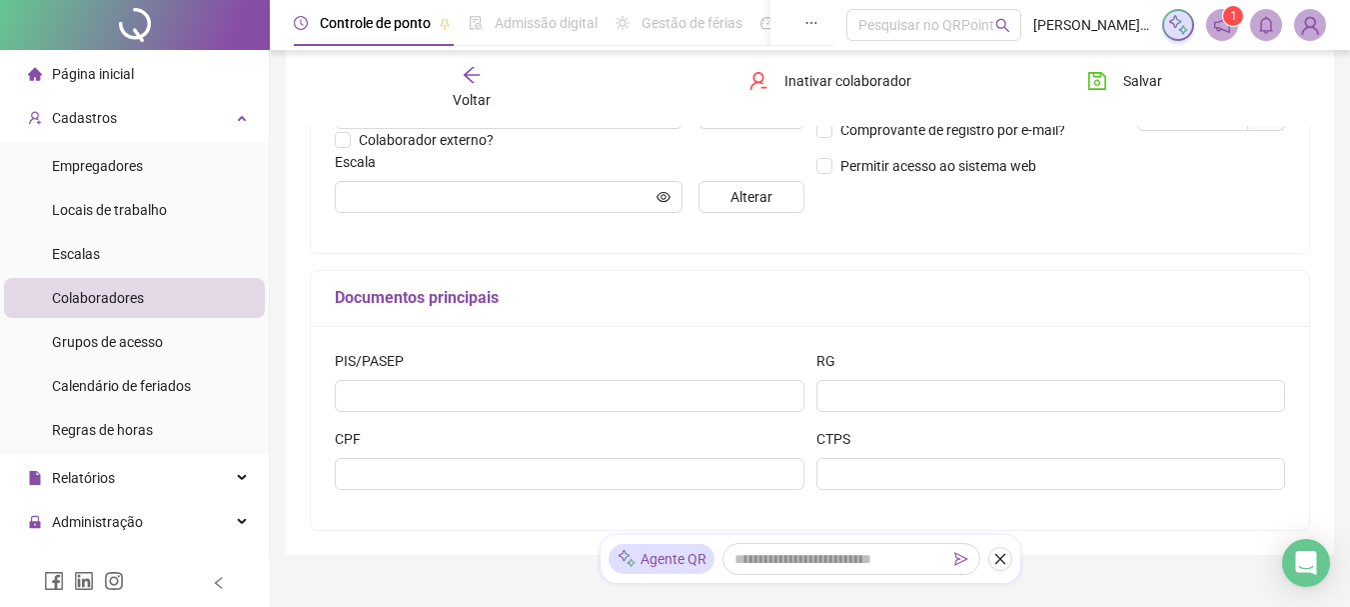
drag, startPoint x: 95, startPoint y: 308, endPoint x: 72, endPoint y: 291, distance: 28.6
drag, startPoint x: 72, startPoint y: 291, endPoint x: 59, endPoint y: 298, distance: 14.8
drag, startPoint x: 59, startPoint y: 298, endPoint x: 873, endPoint y: 272, distance: 814.1
click at [873, 272] on div "Documentos principais" at bounding box center [810, 299] width 999 height 56
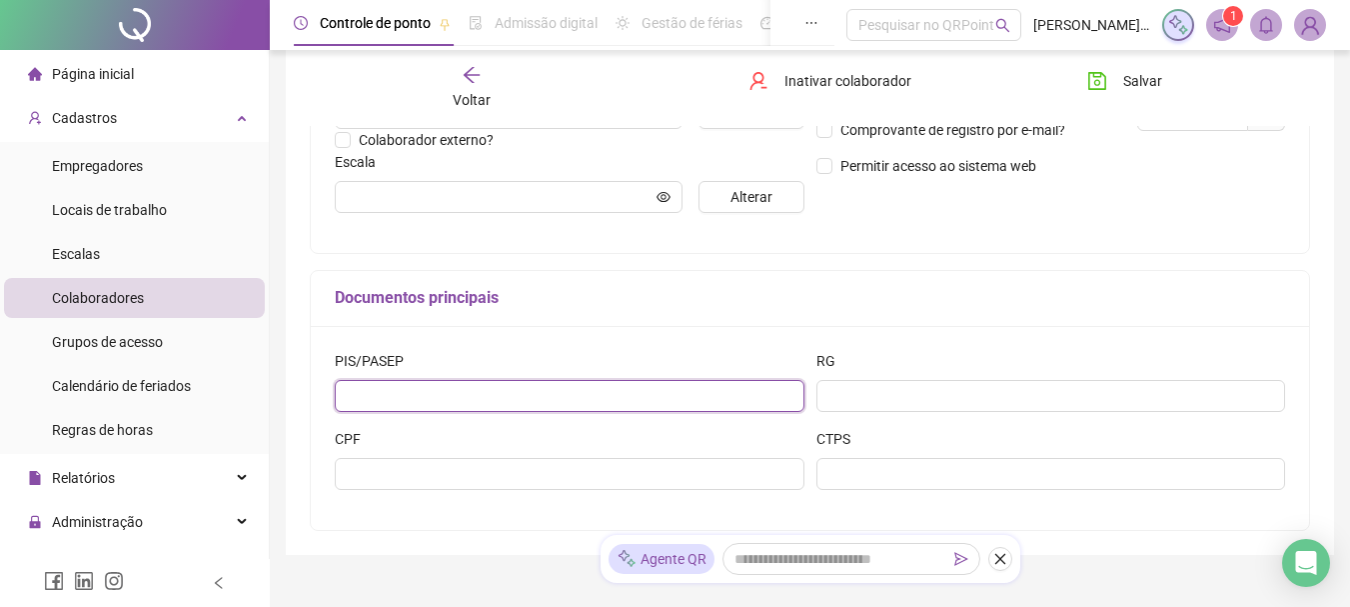
click at [378, 404] on input "text" at bounding box center [570, 396] width 470 height 32
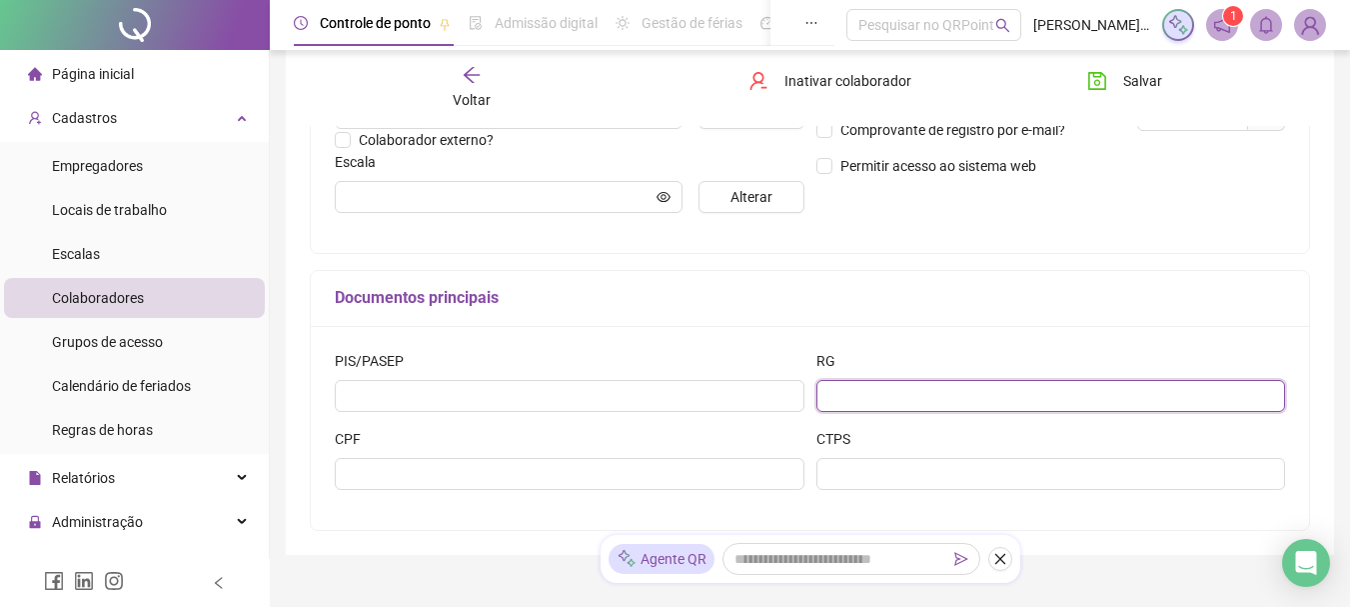
click at [913, 404] on input "text" at bounding box center [1052, 396] width 470 height 32
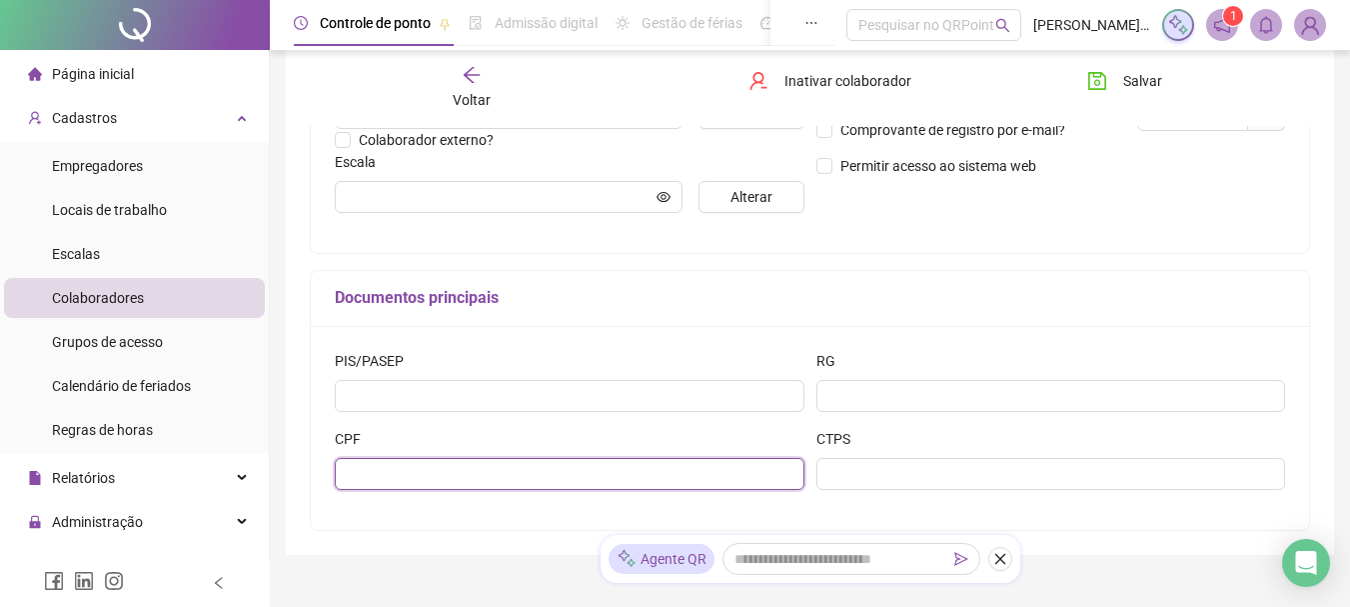
click at [574, 483] on input "text" at bounding box center [570, 474] width 470 height 32
type input "**********"
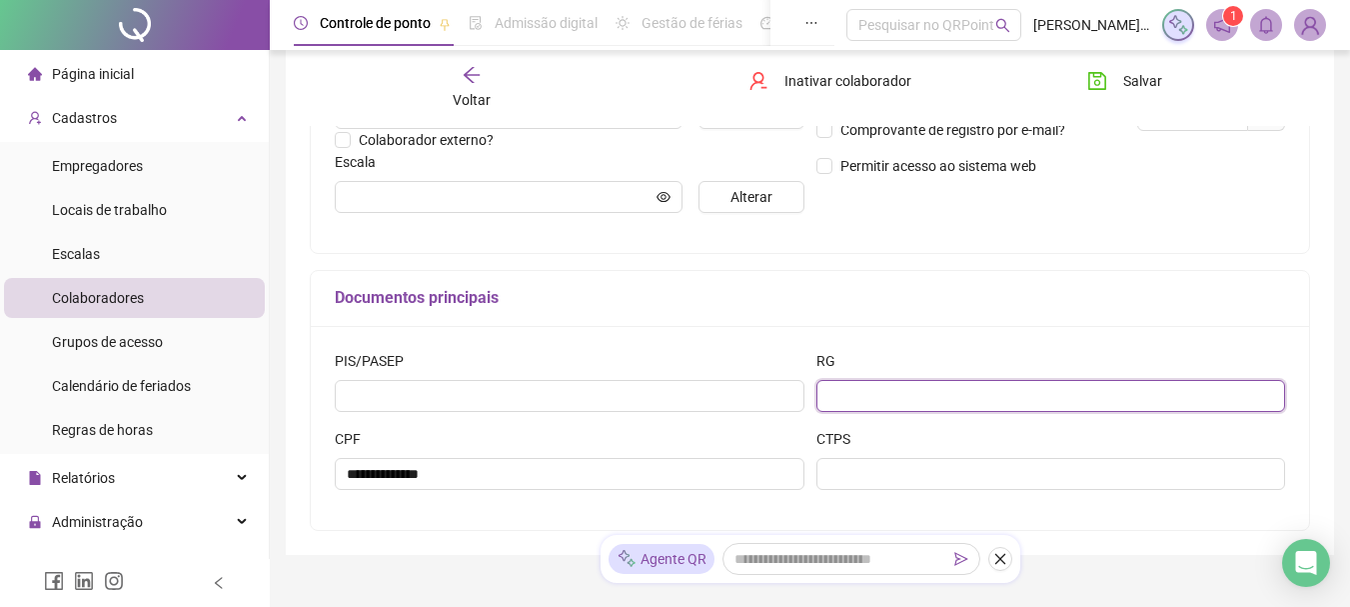
click at [938, 399] on input "text" at bounding box center [1052, 396] width 470 height 32
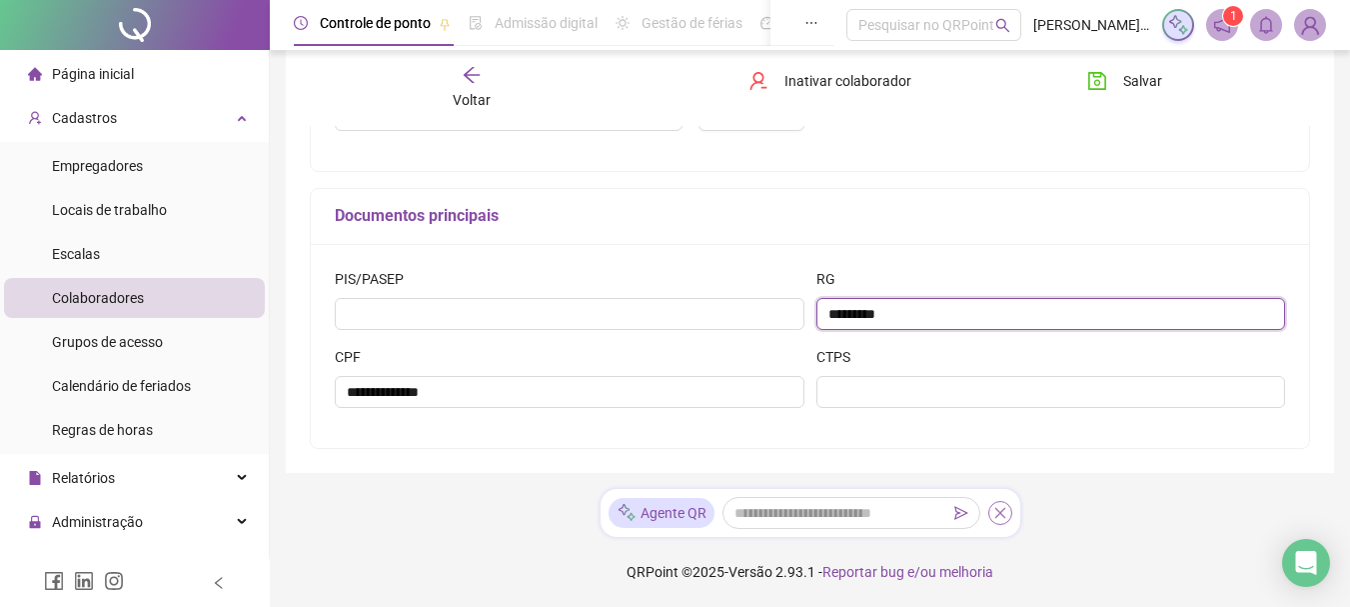
type input "*********"
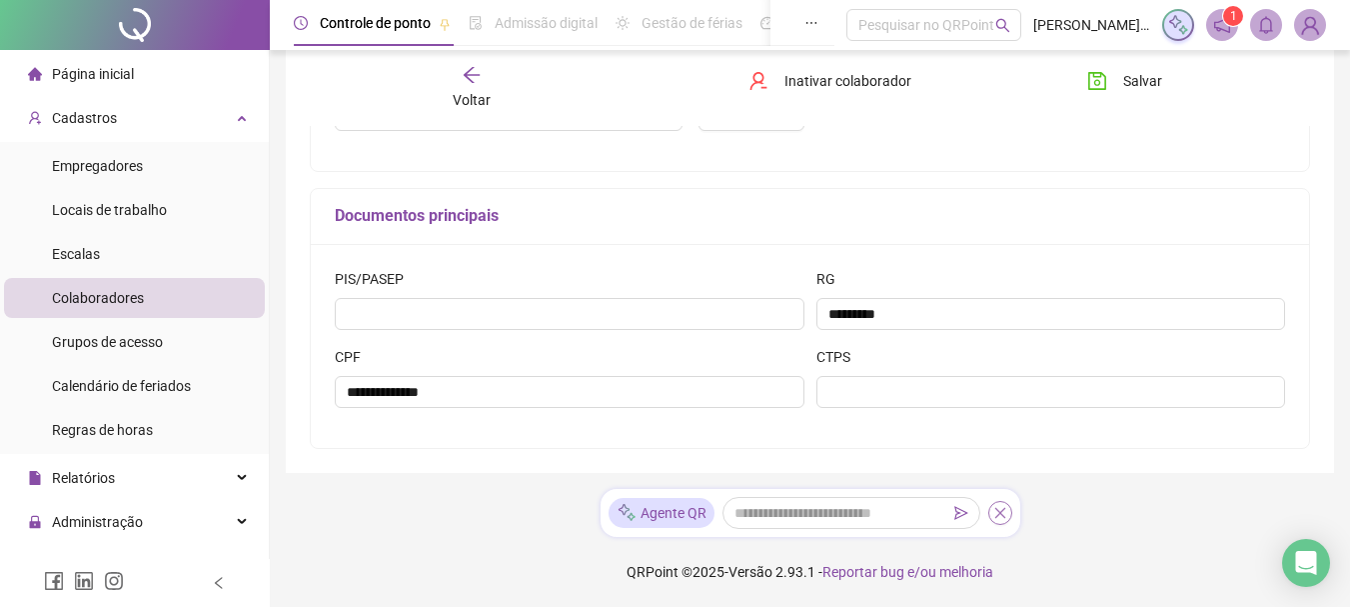
click at [1003, 511] on icon "close" at bounding box center [1001, 513] width 14 height 14
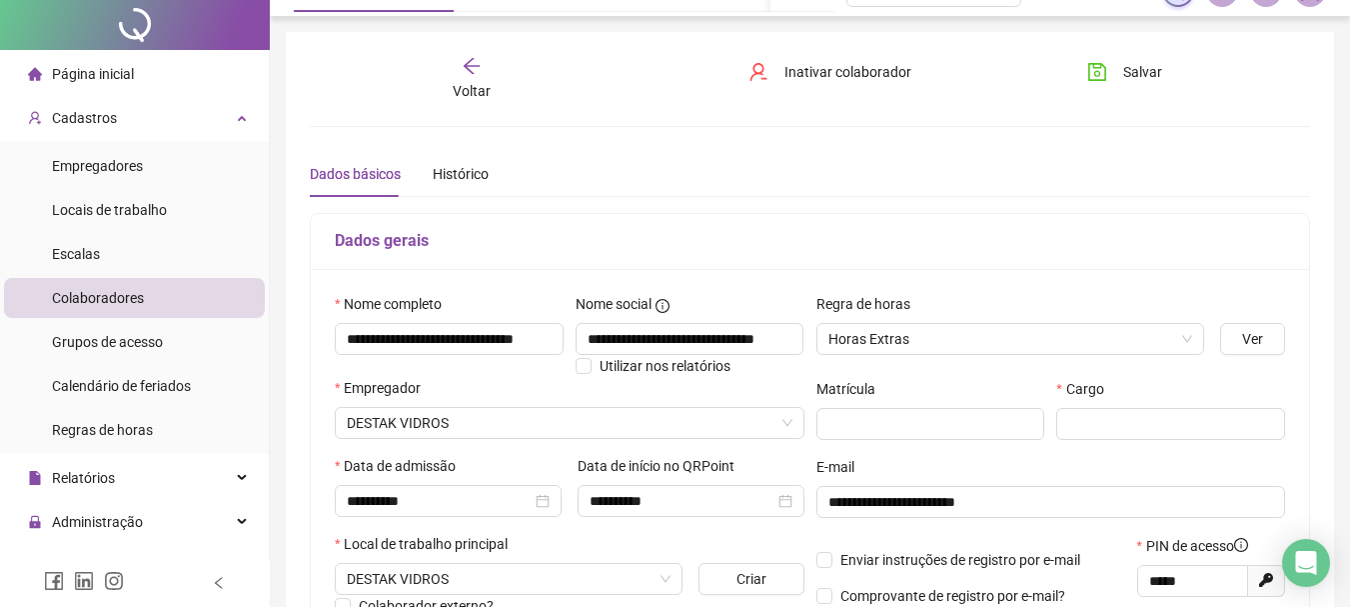
scroll to position [0, 0]
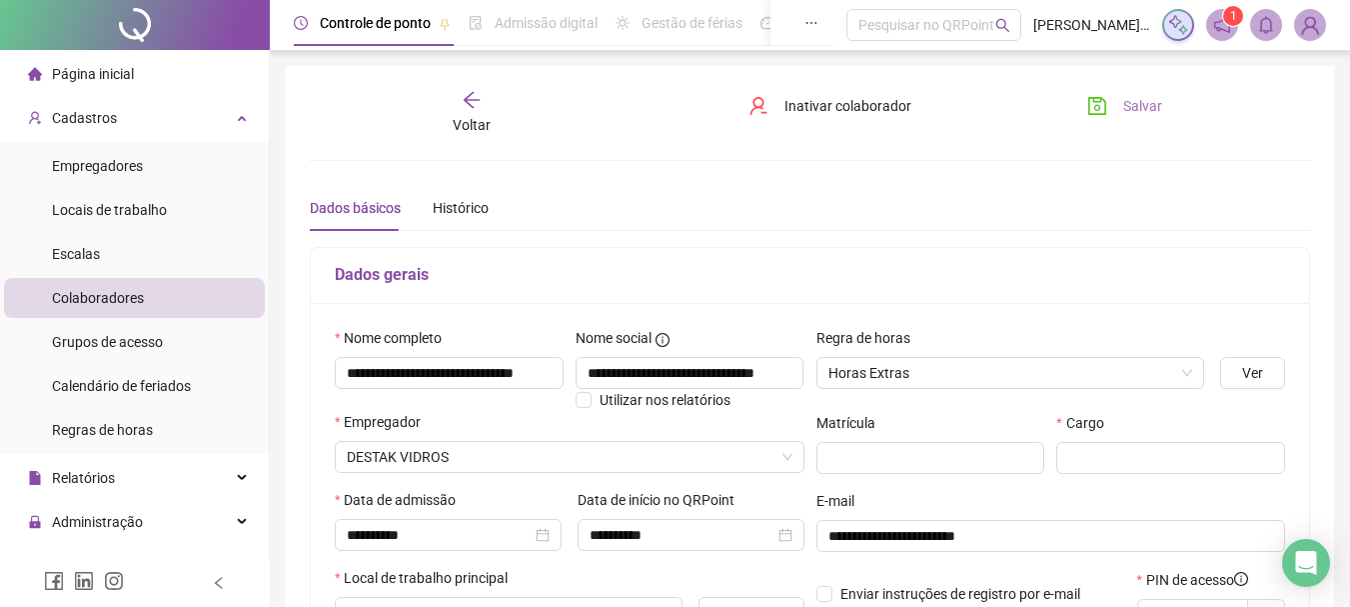
click at [1143, 103] on span "Salvar" at bounding box center [1143, 106] width 39 height 22
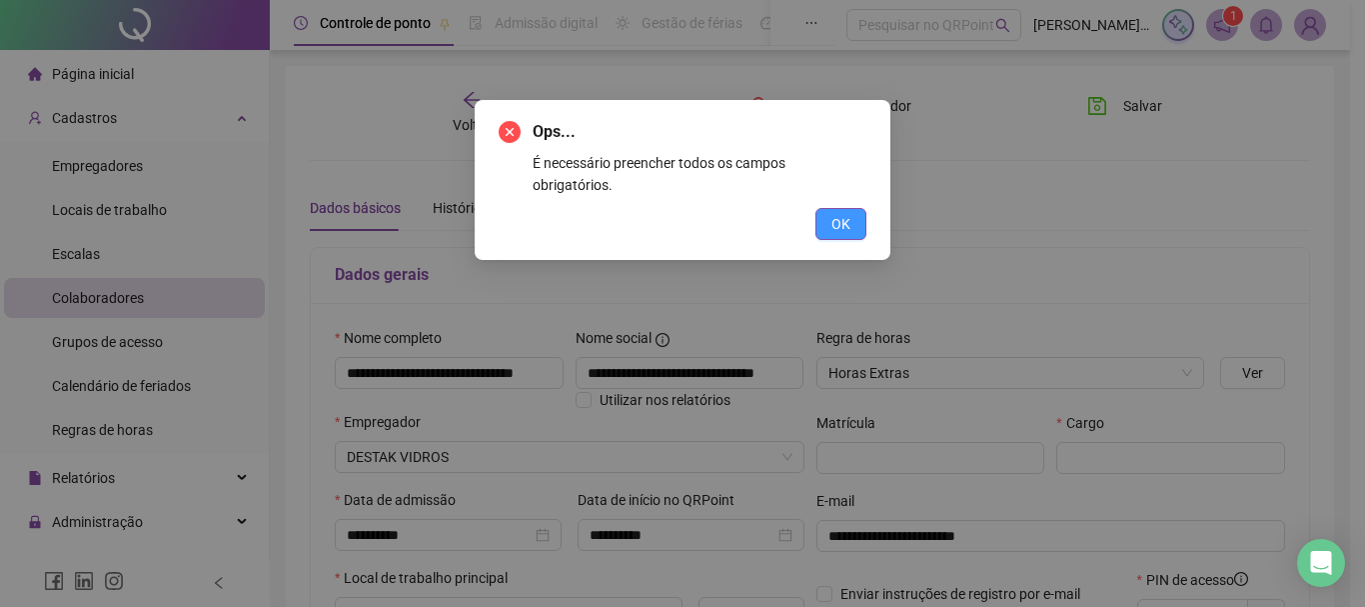
click at [856, 208] on button "OK" at bounding box center [841, 224] width 51 height 32
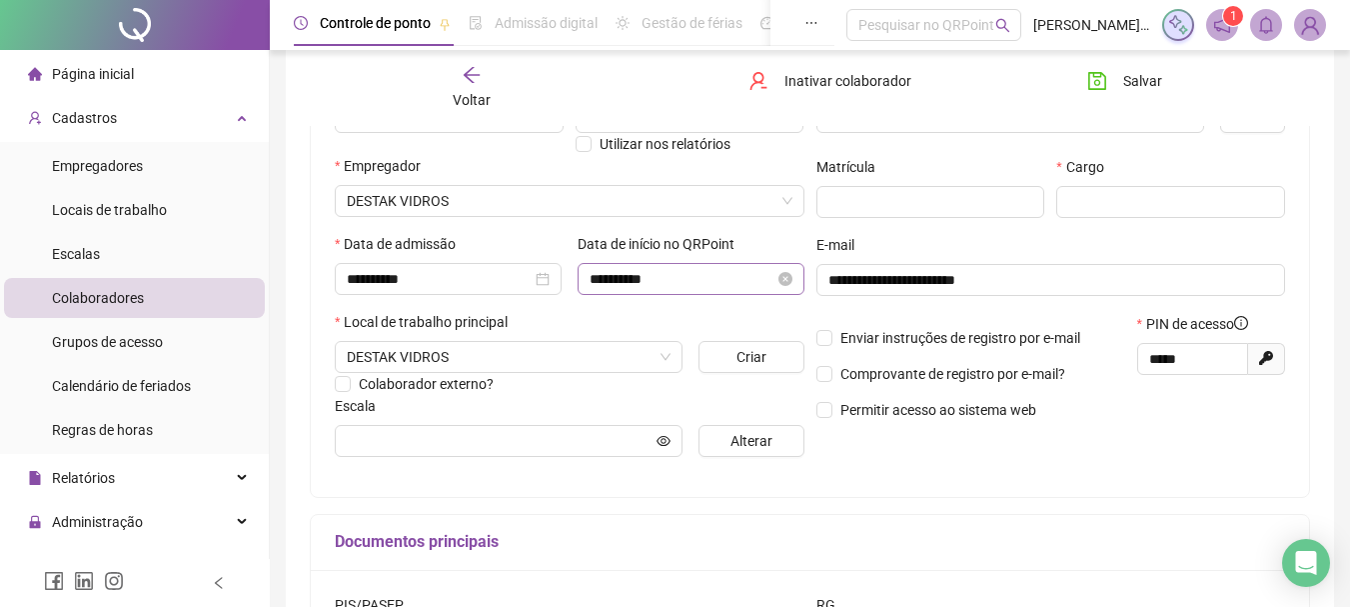
scroll to position [134, 0]
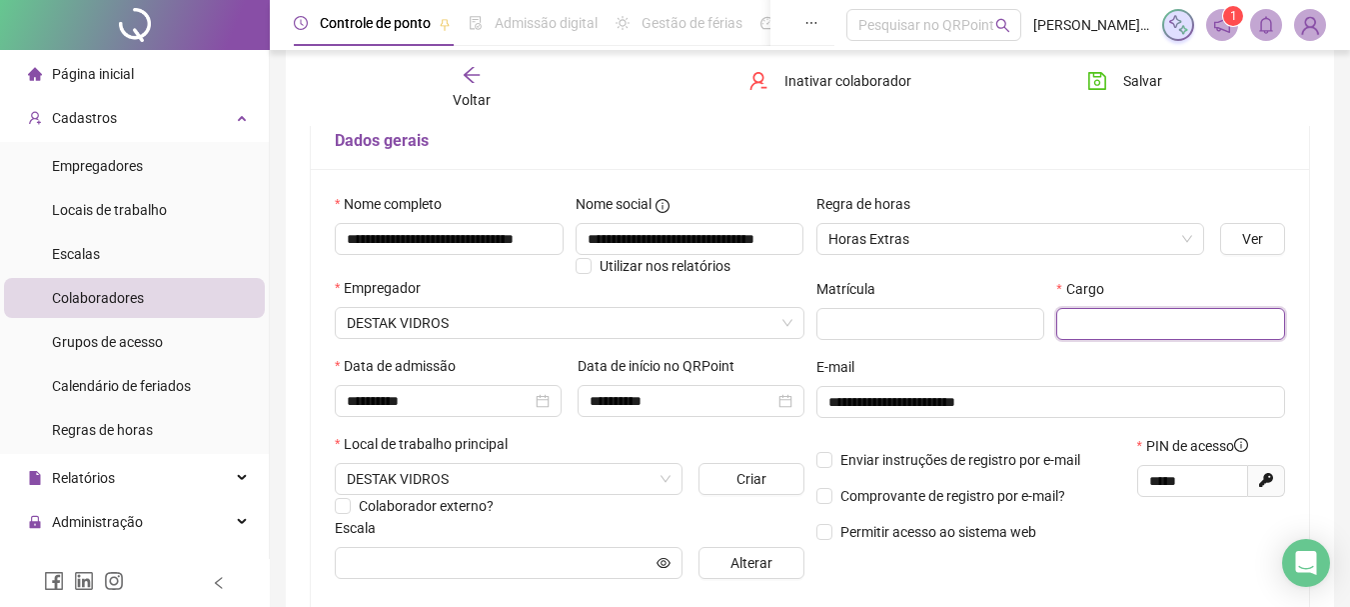
click at [1083, 334] on input "text" at bounding box center [1171, 324] width 229 height 32
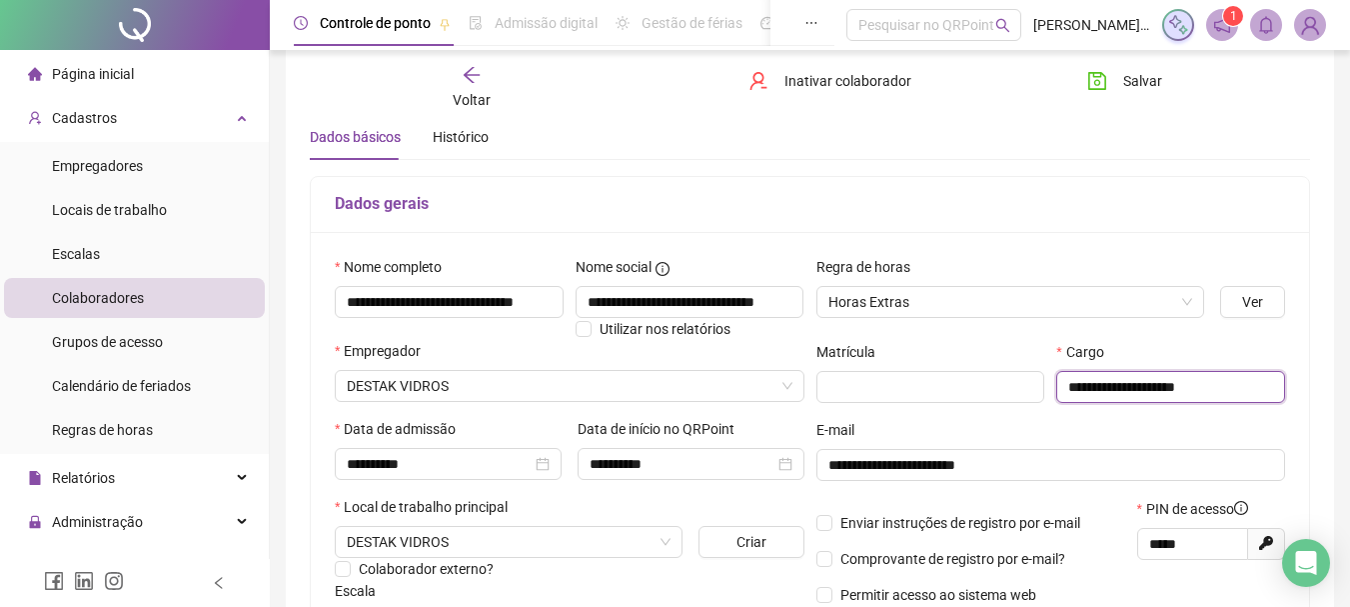
scroll to position [0, 0]
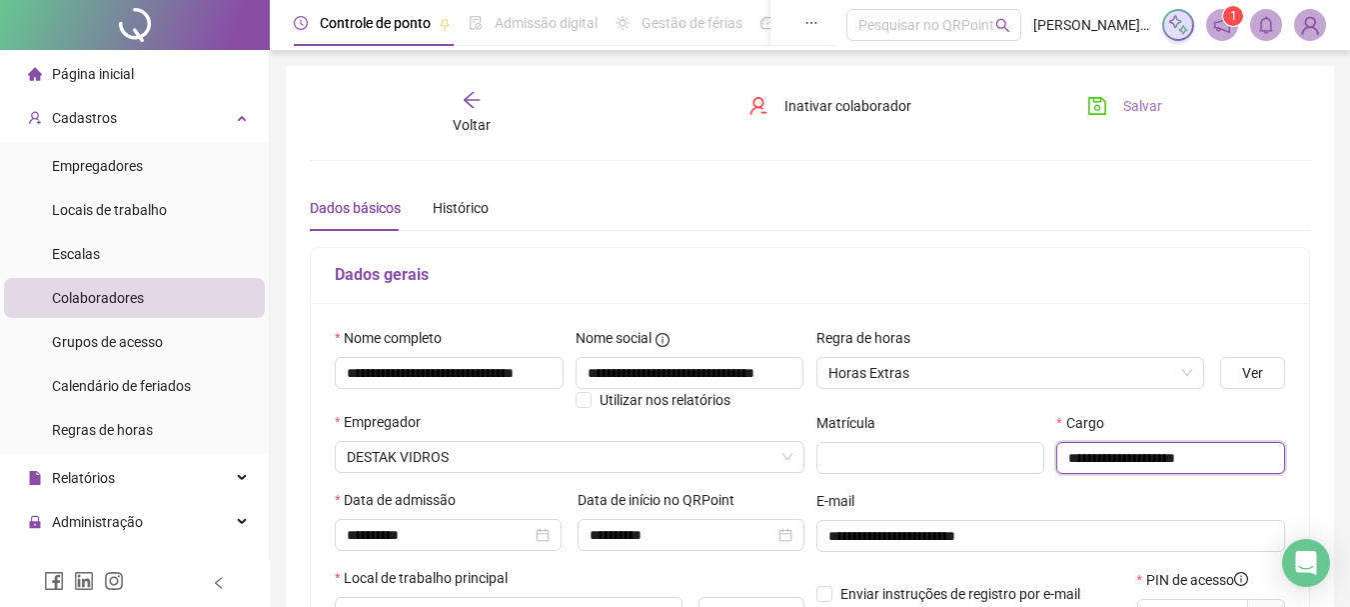
type input "**********"
click at [1122, 103] on button "Salvar" at bounding box center [1125, 106] width 105 height 32
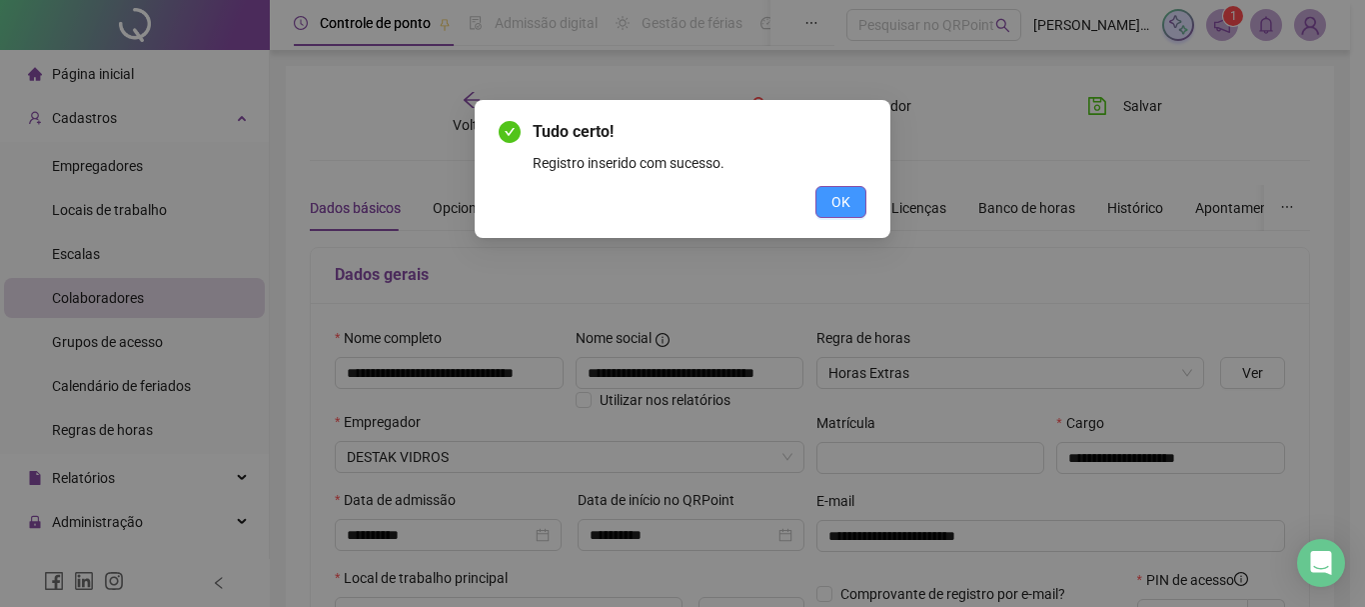
click at [855, 207] on button "OK" at bounding box center [841, 202] width 51 height 32
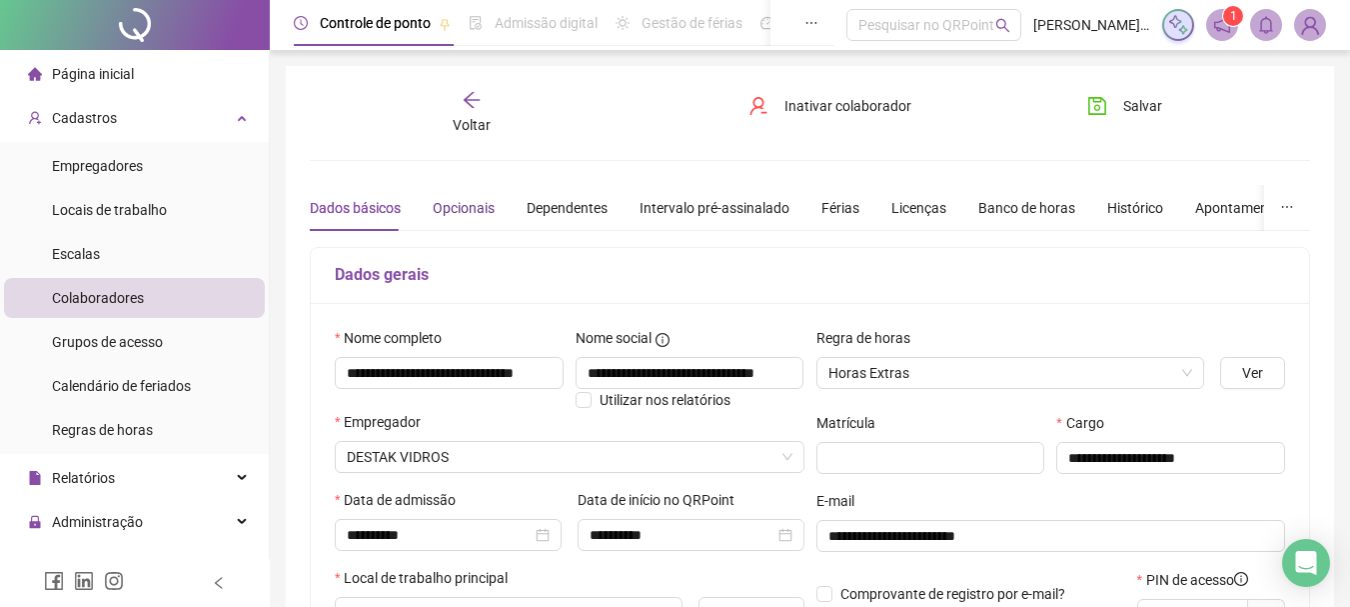
click at [463, 212] on div "Opcionais" at bounding box center [464, 208] width 62 height 22
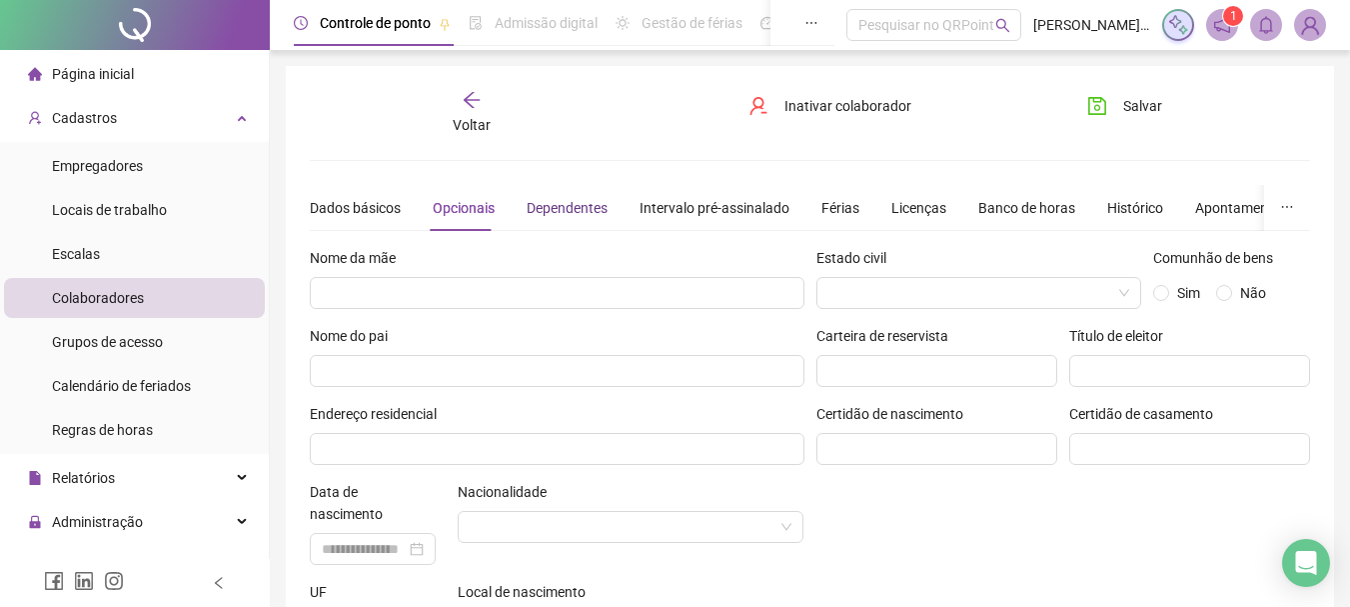
click at [554, 215] on div "Dependentes" at bounding box center [567, 208] width 81 height 22
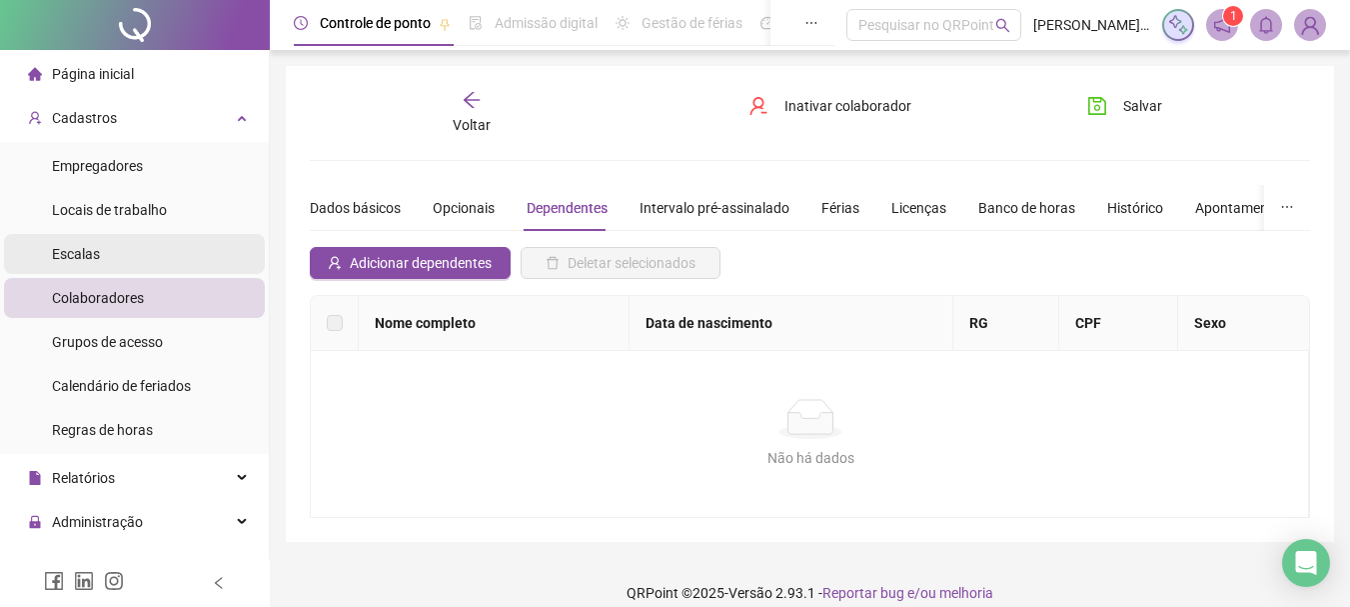
click at [78, 242] on div "Escalas" at bounding box center [76, 254] width 48 height 40
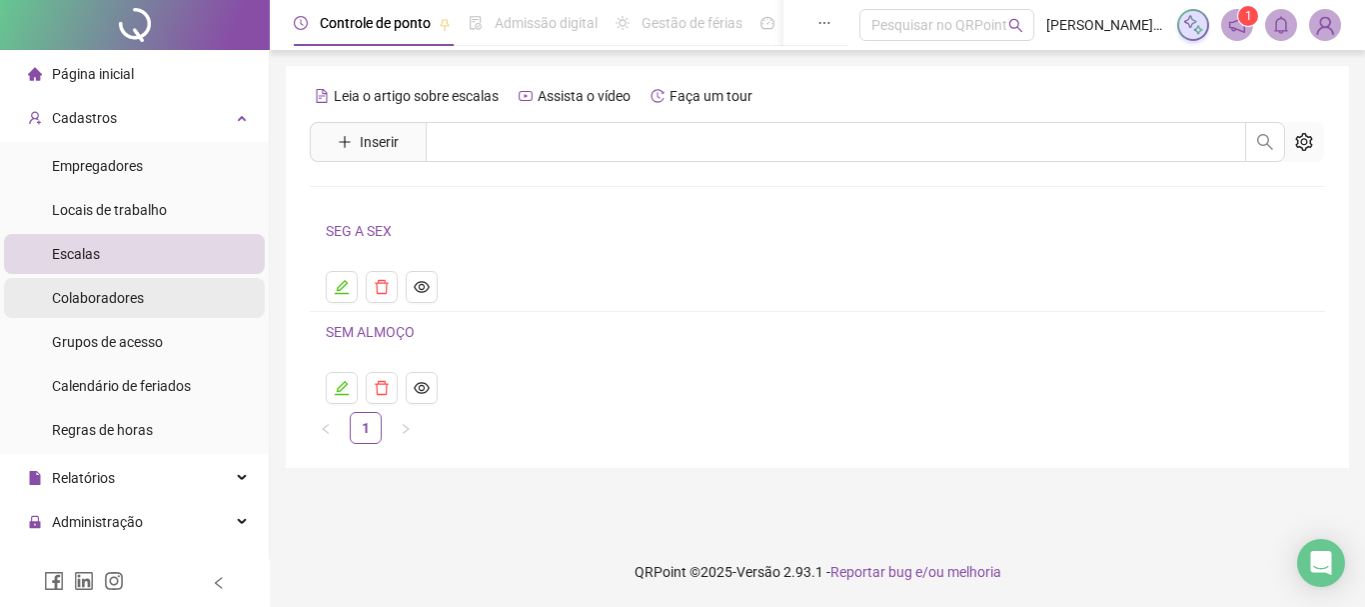
click at [112, 303] on span "Colaboradores" at bounding box center [98, 298] width 92 height 16
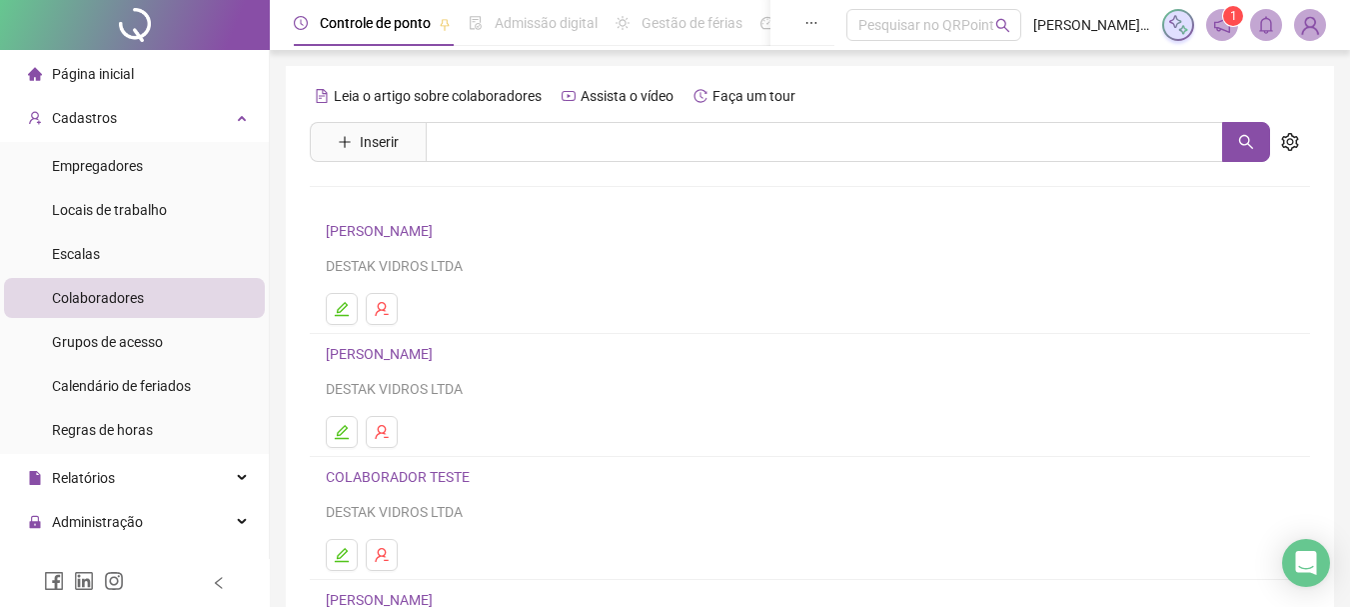
click at [363, 225] on link "[PERSON_NAME]" at bounding box center [382, 231] width 113 height 16
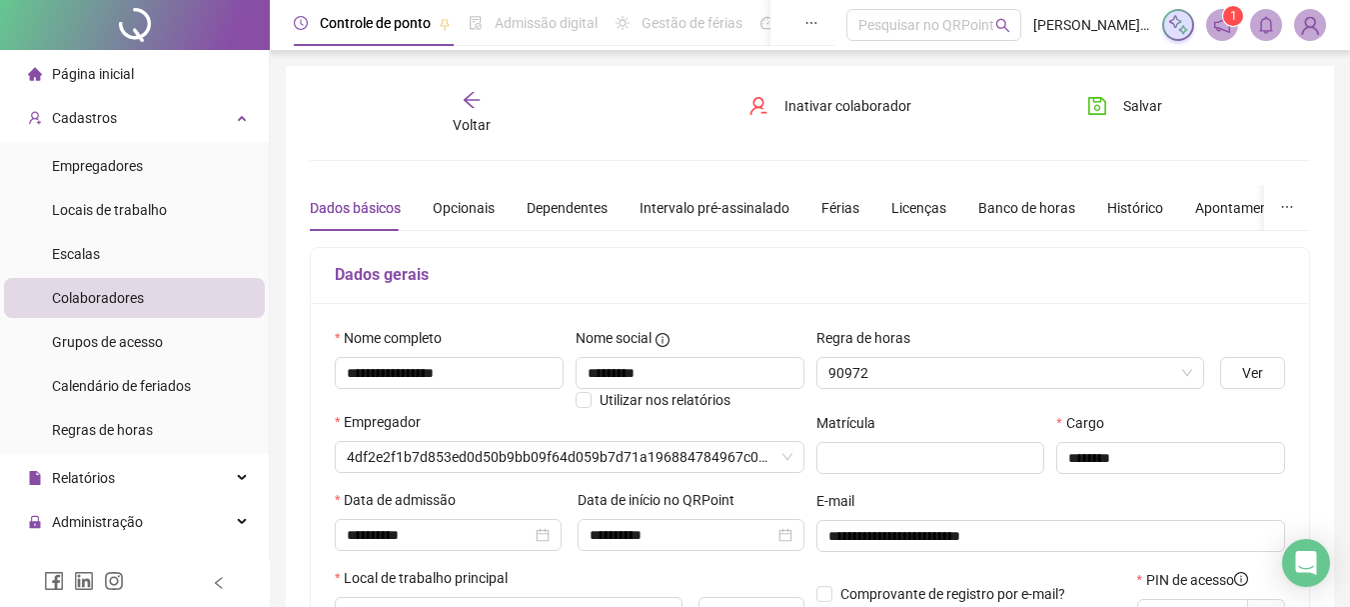
type input "*********"
click at [478, 204] on div "Opcionais" at bounding box center [464, 208] width 62 height 22
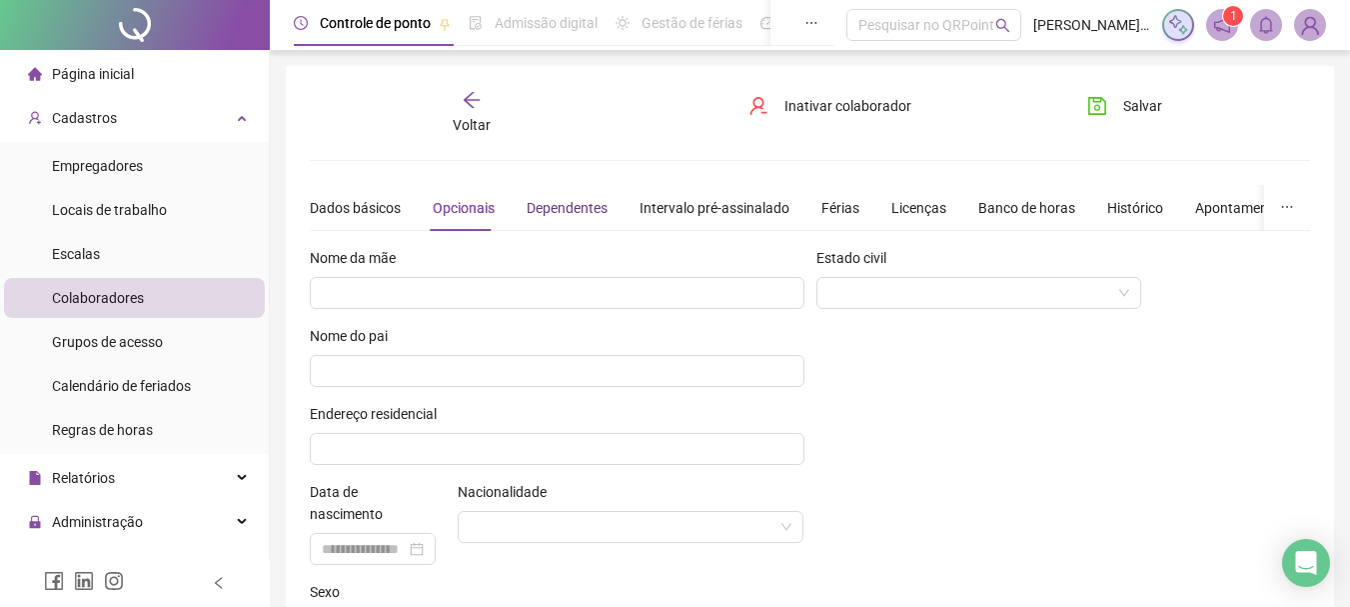
click at [581, 205] on div "Dependentes" at bounding box center [567, 208] width 81 height 22
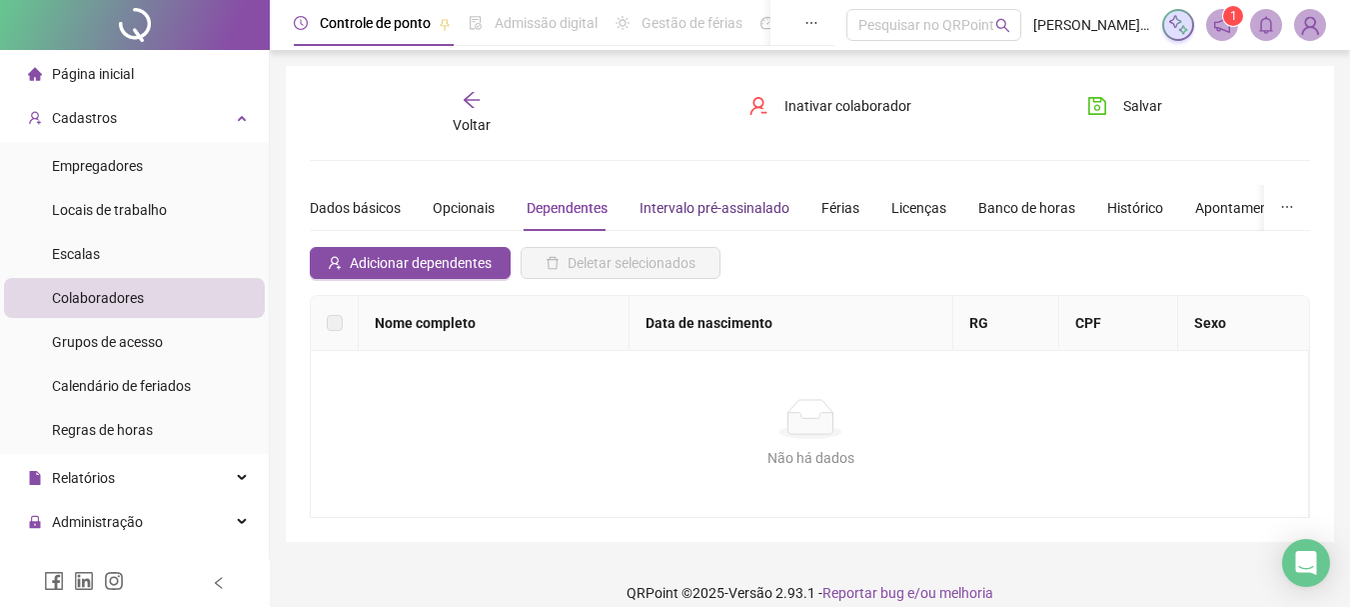
click at [704, 201] on div "Intervalo pré-assinalado" at bounding box center [715, 208] width 150 height 22
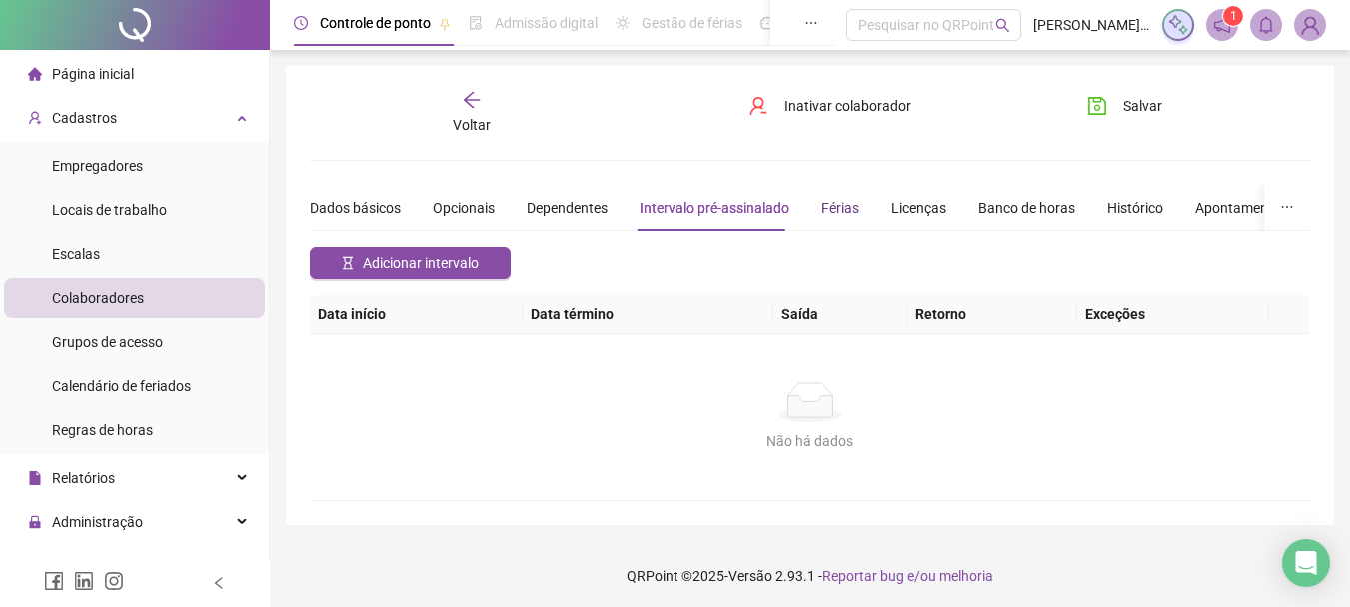
click at [841, 206] on div "Férias" at bounding box center [841, 208] width 38 height 22
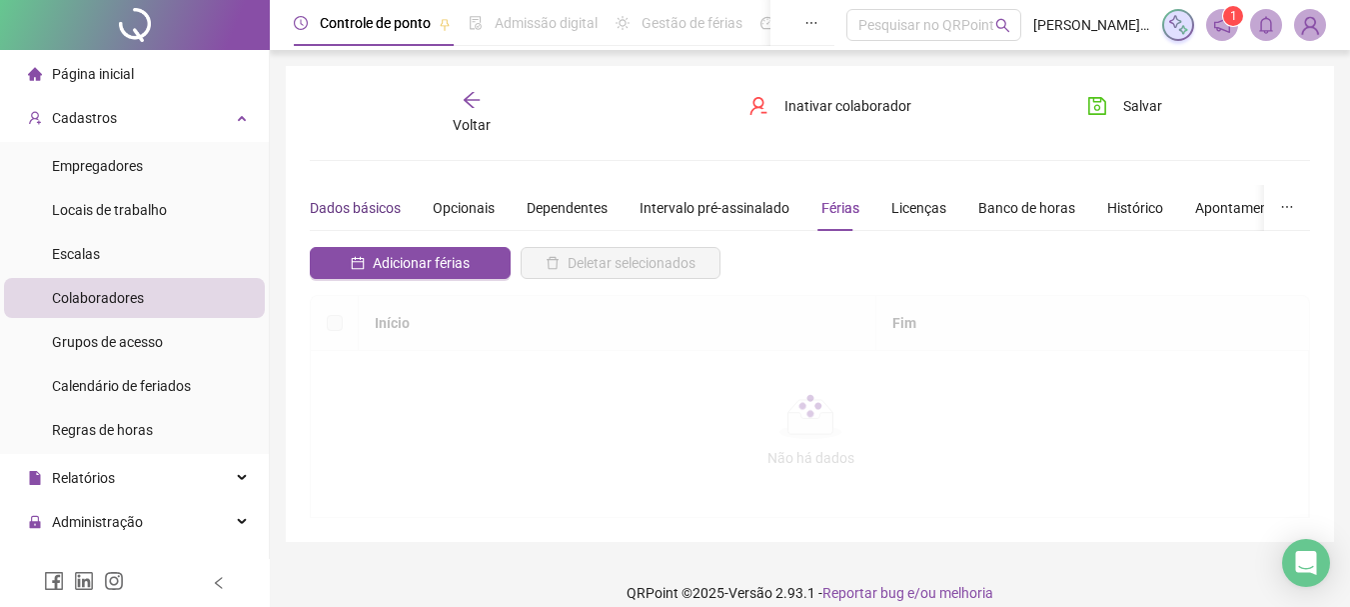
click at [335, 203] on div "Dados básicos" at bounding box center [355, 208] width 91 height 22
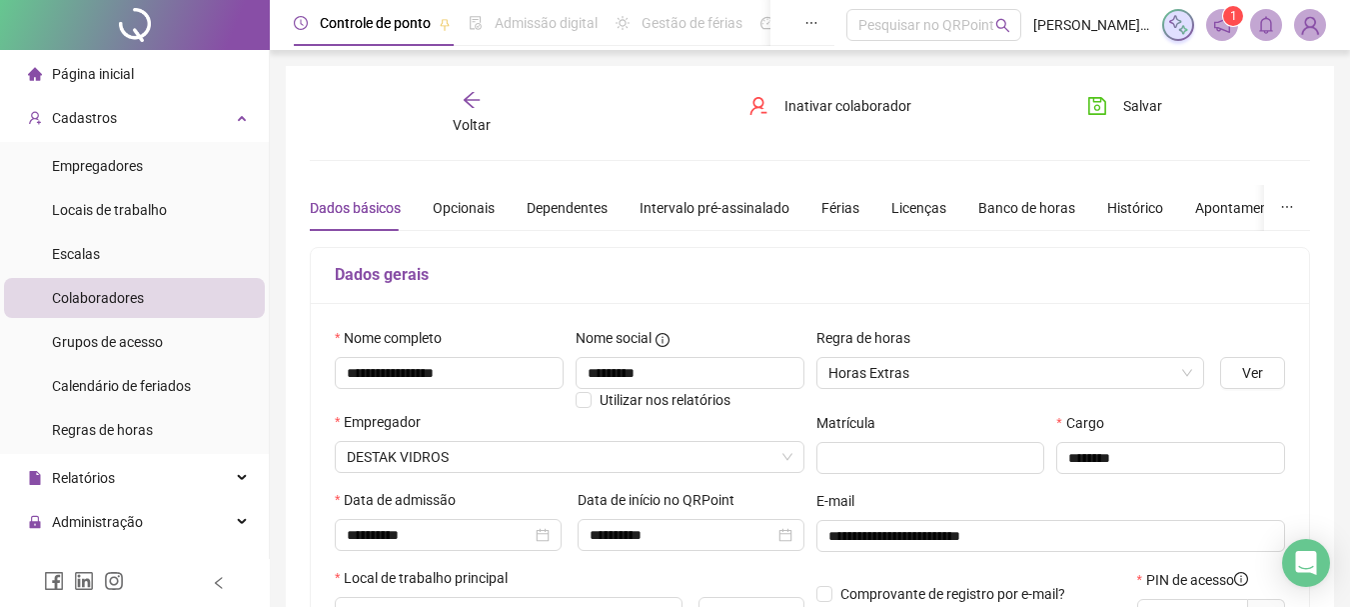
click at [456, 101] on div "Voltar" at bounding box center [472, 113] width 154 height 46
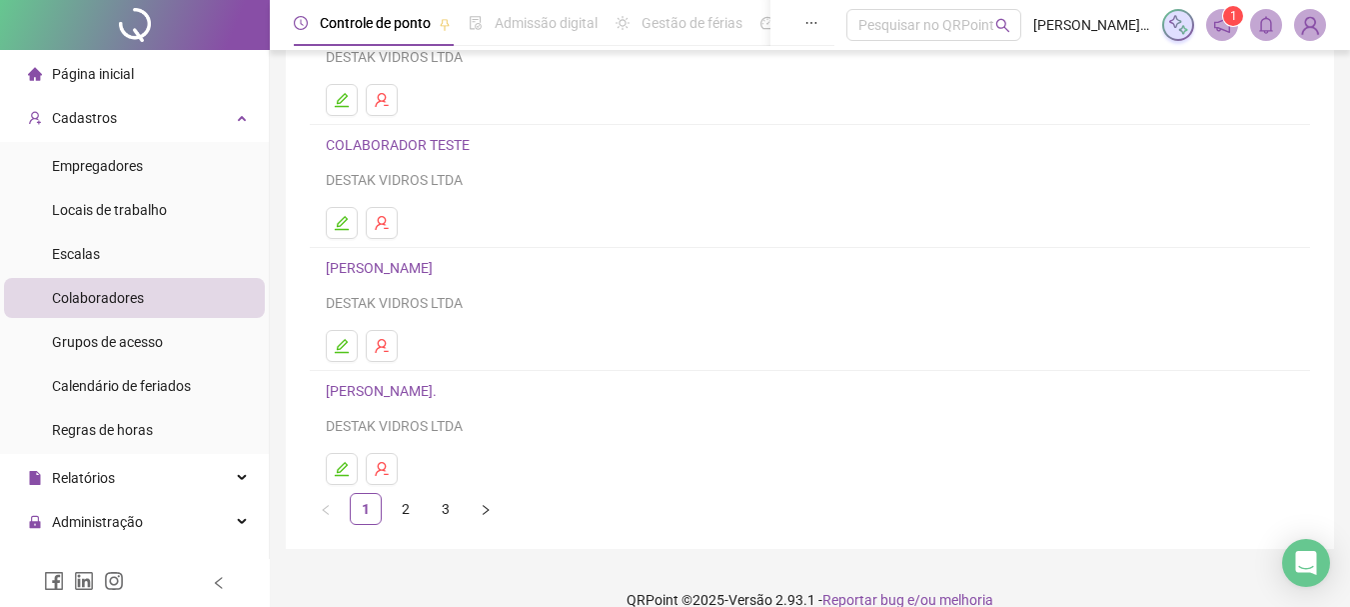
scroll to position [360, 0]
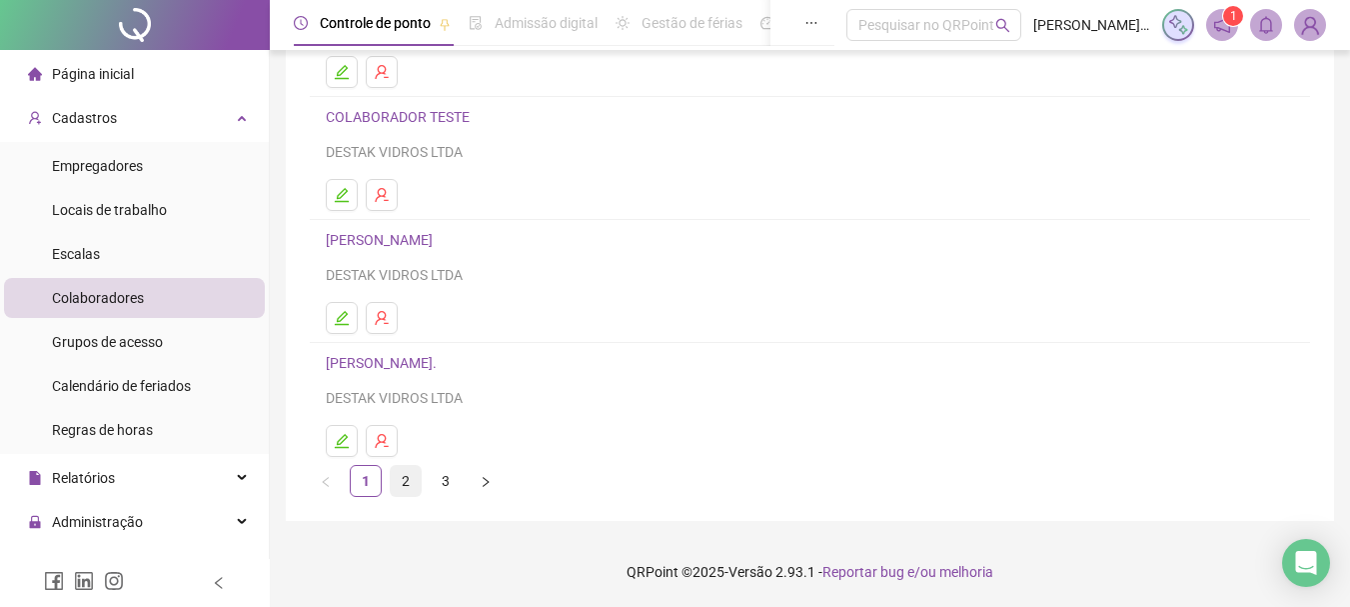
click at [405, 472] on link "2" at bounding box center [406, 481] width 30 height 30
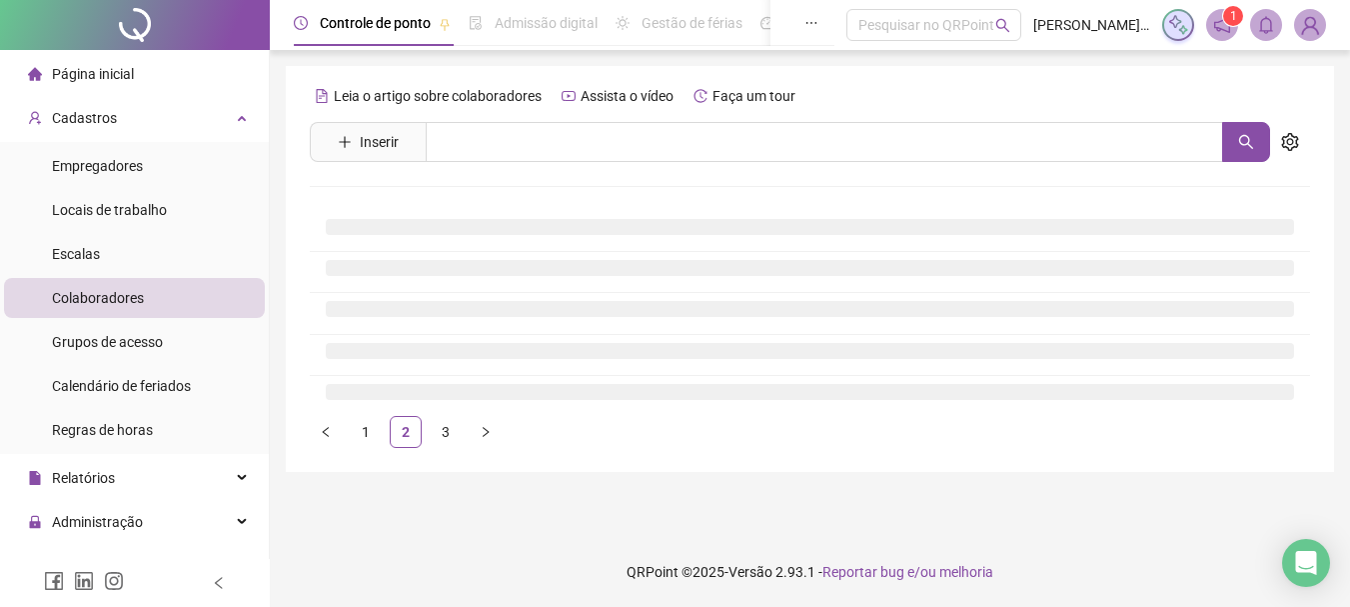
scroll to position [0, 0]
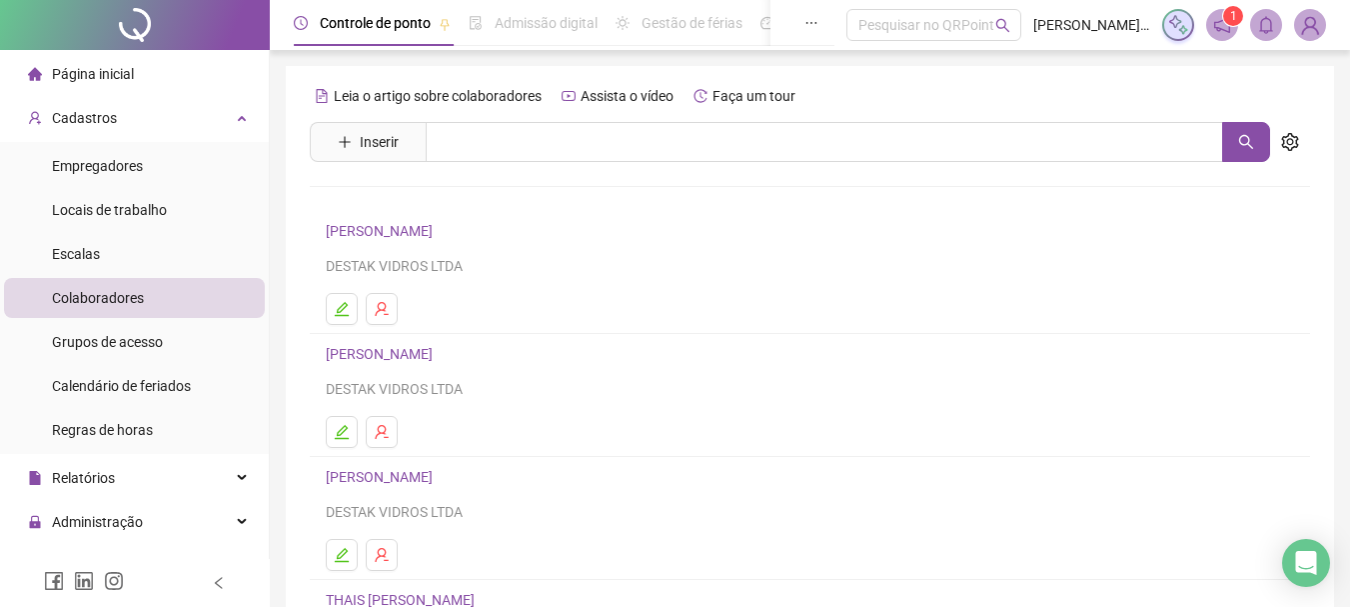
click at [439, 228] on link "[PERSON_NAME]" at bounding box center [382, 231] width 113 height 16
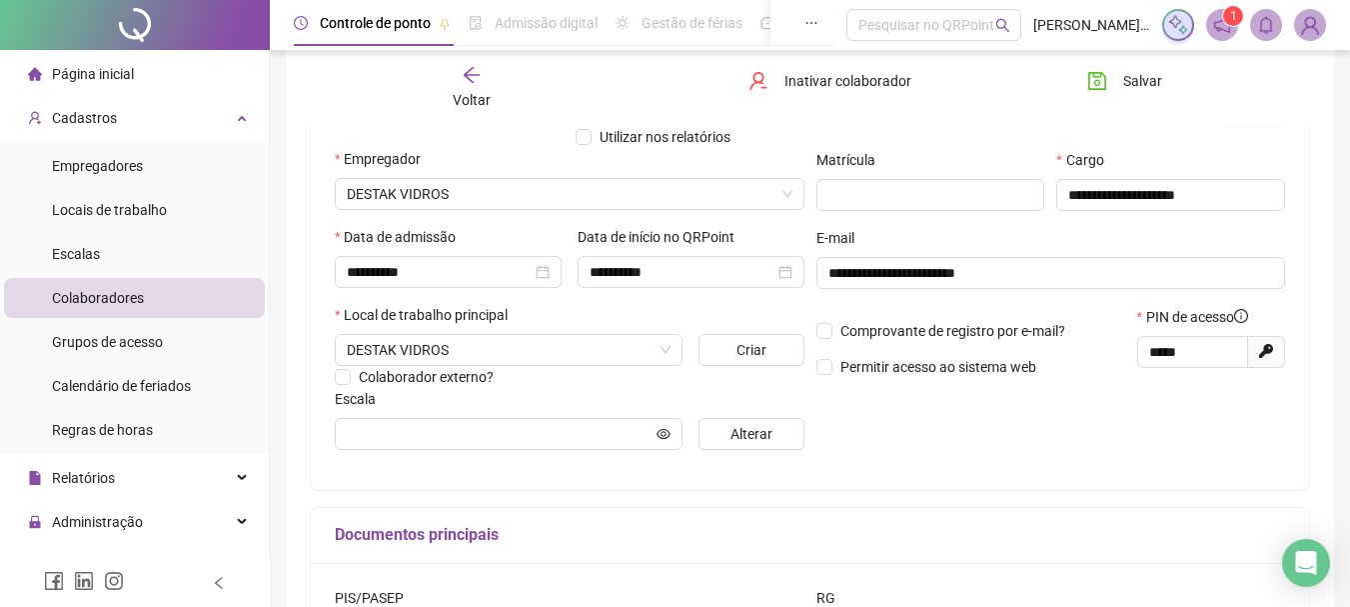
scroll to position [300, 0]
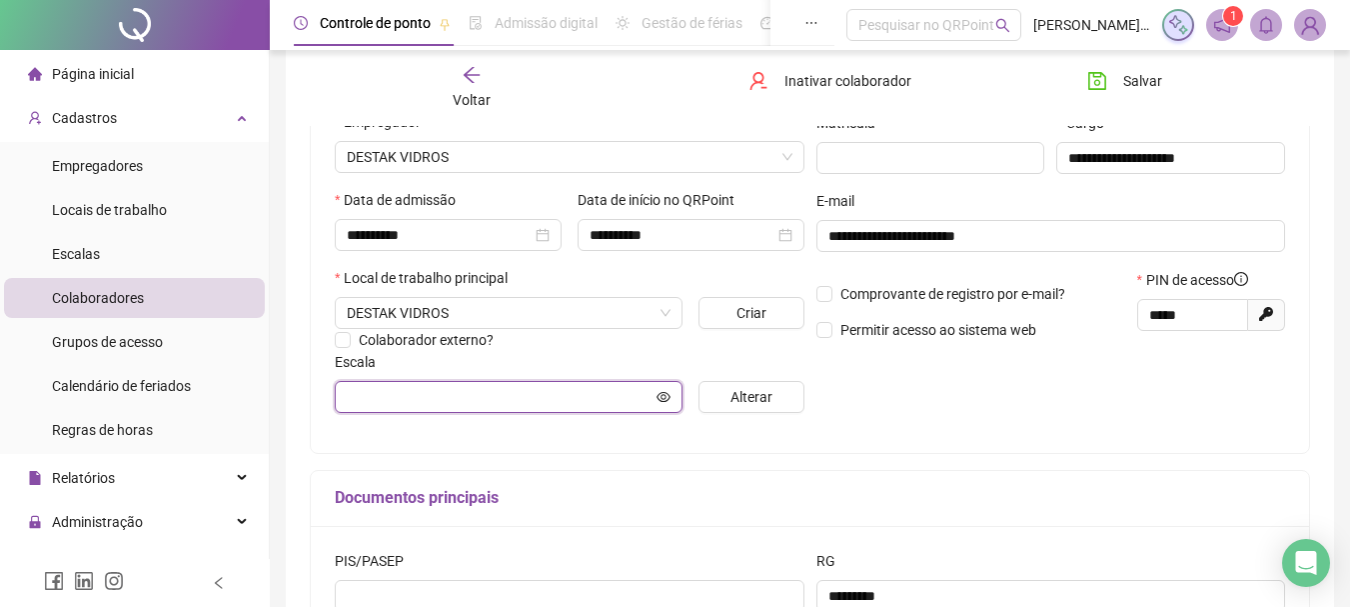
click at [472, 405] on input "text" at bounding box center [500, 397] width 306 height 22
click at [668, 401] on icon "eye" at bounding box center [664, 397] width 14 height 14
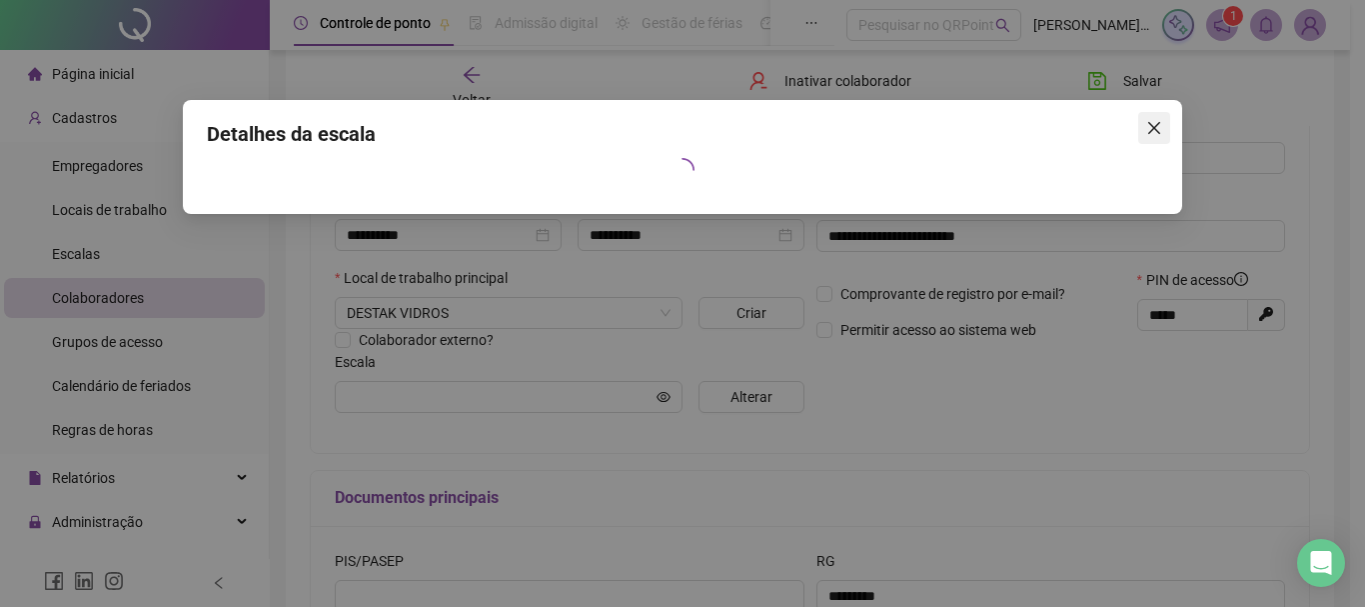
click at [1150, 126] on icon "close" at bounding box center [1155, 128] width 16 height 16
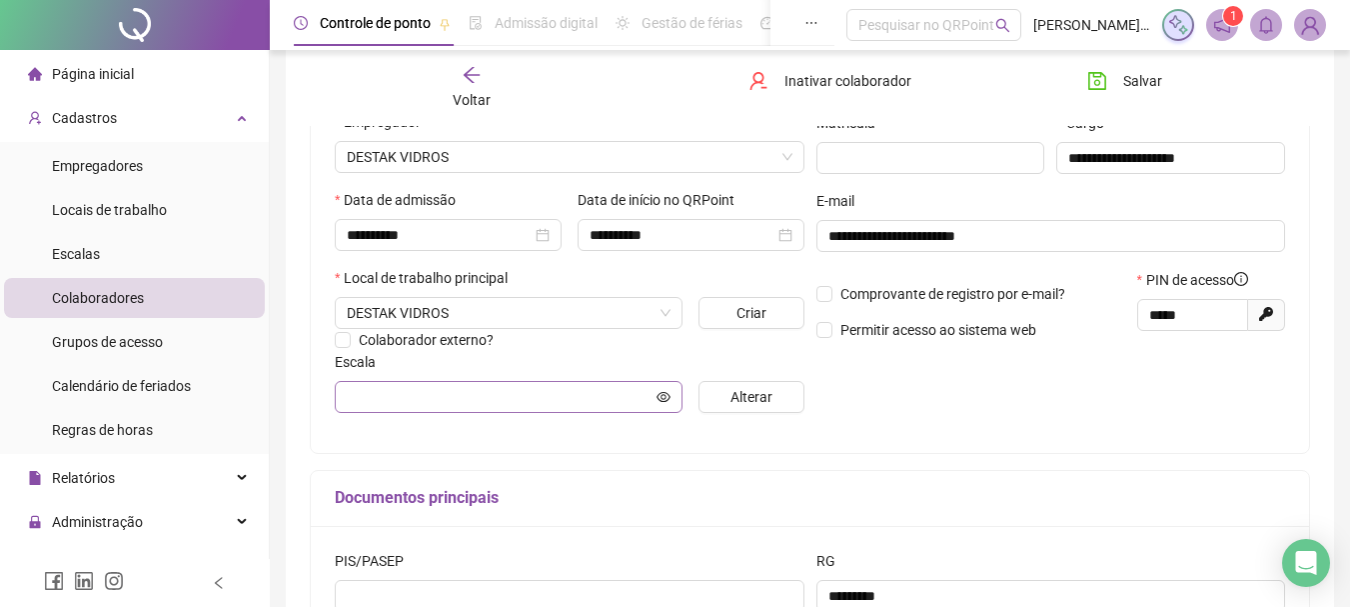
click at [450, 409] on span at bounding box center [509, 397] width 348 height 32
click at [440, 394] on input "text" at bounding box center [500, 397] width 306 height 22
click at [440, 393] on input "text" at bounding box center [500, 397] width 306 height 22
click at [440, 392] on input "text" at bounding box center [500, 397] width 306 height 22
click at [761, 393] on span "Alterar" at bounding box center [752, 397] width 42 height 22
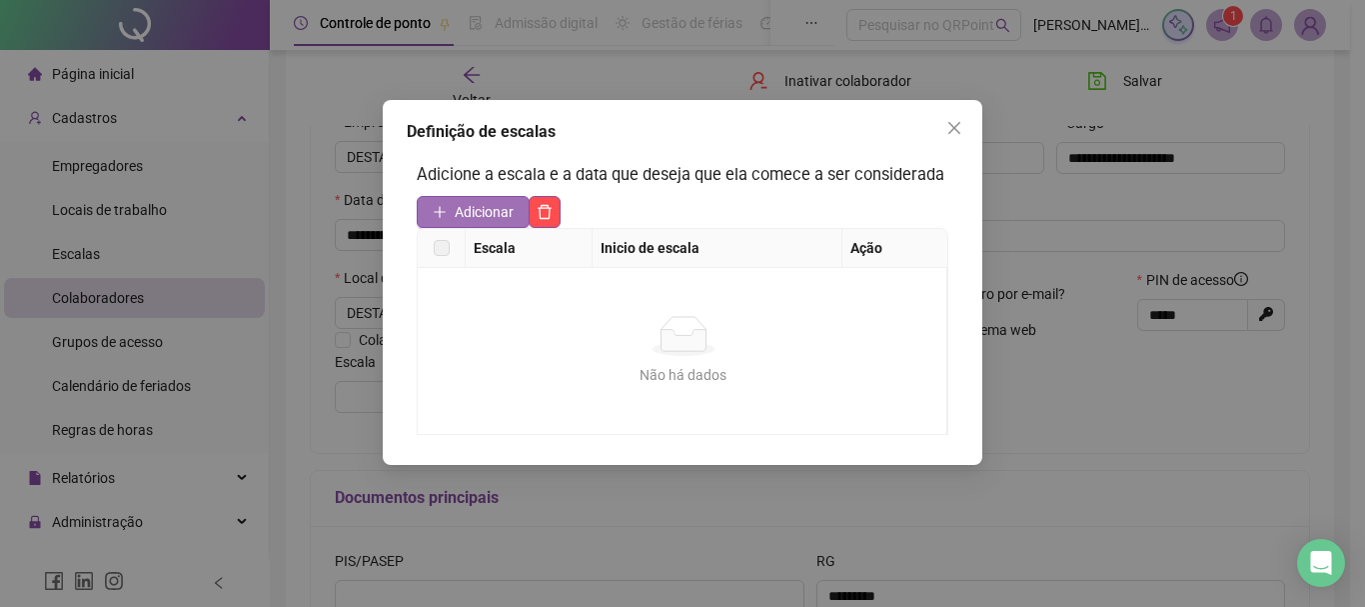
click at [450, 215] on button "Adicionar" at bounding box center [473, 212] width 113 height 32
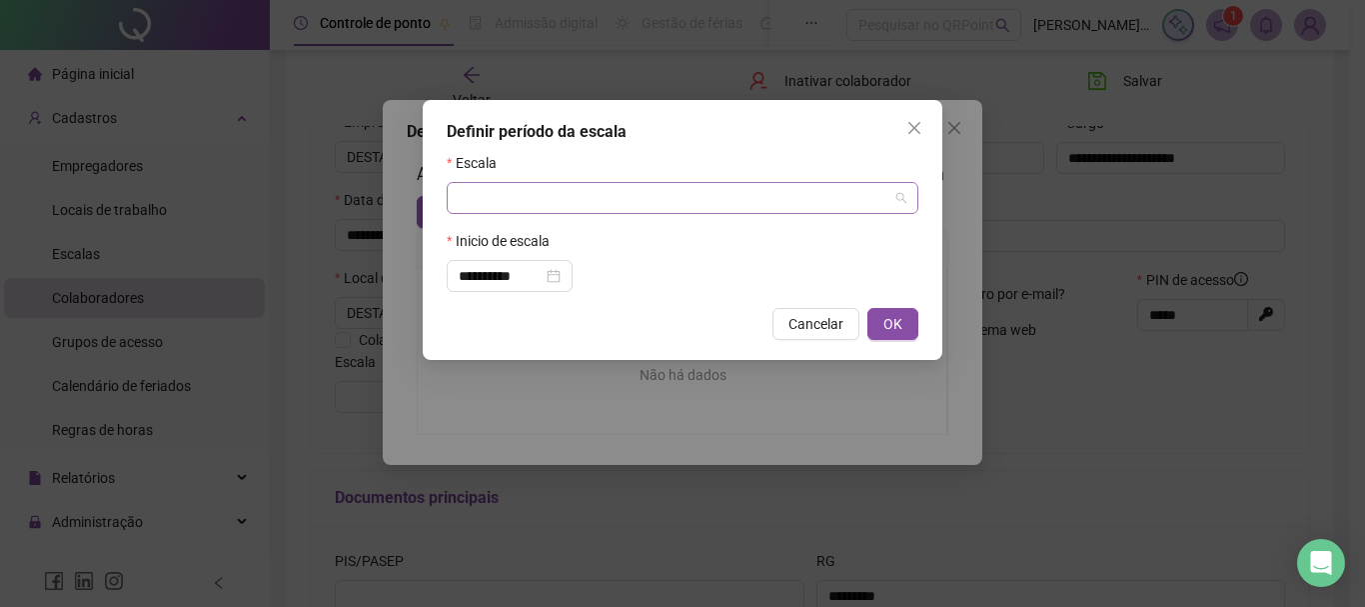
click at [480, 206] on input "search" at bounding box center [674, 198] width 430 height 30
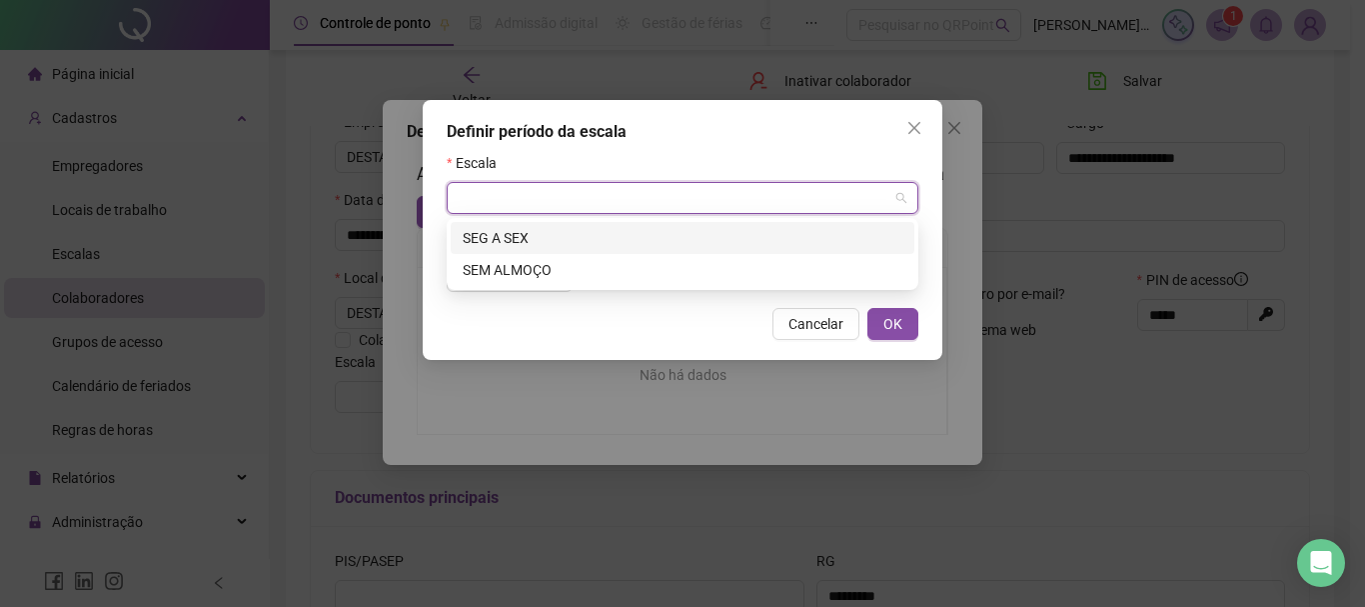
click at [478, 244] on div "SEG A SEX" at bounding box center [683, 238] width 440 height 22
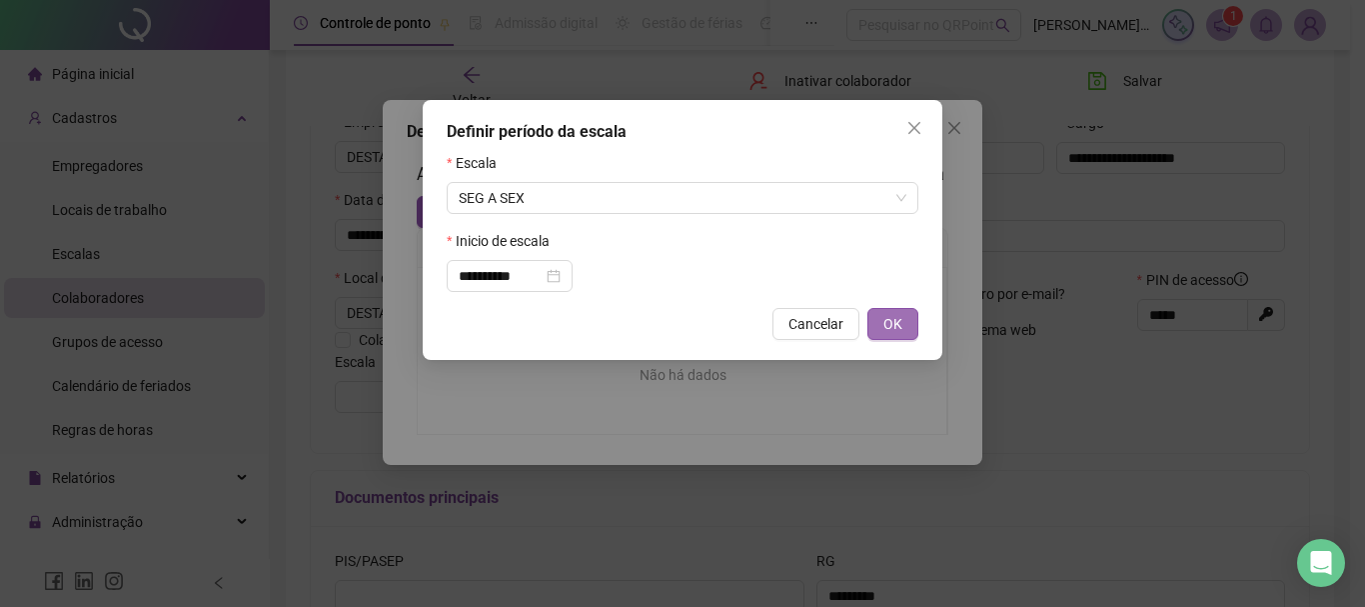
click at [903, 326] on button "OK" at bounding box center [893, 324] width 51 height 32
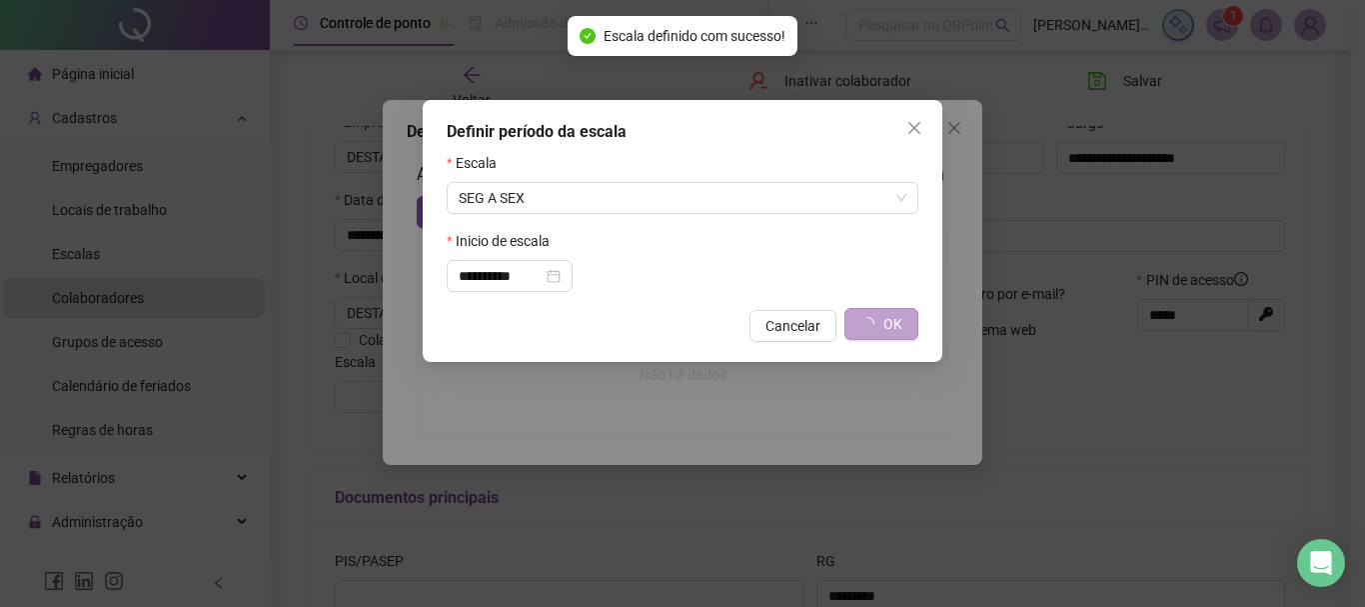
type input "*********"
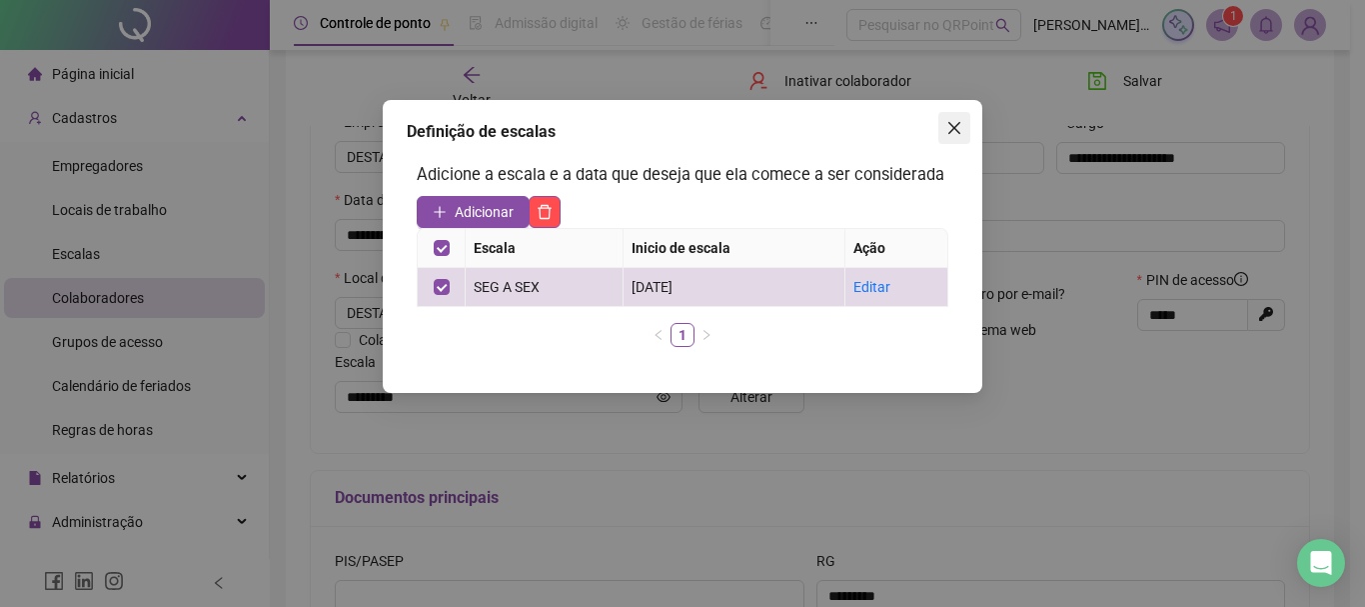
click at [951, 133] on icon "close" at bounding box center [955, 128] width 12 height 12
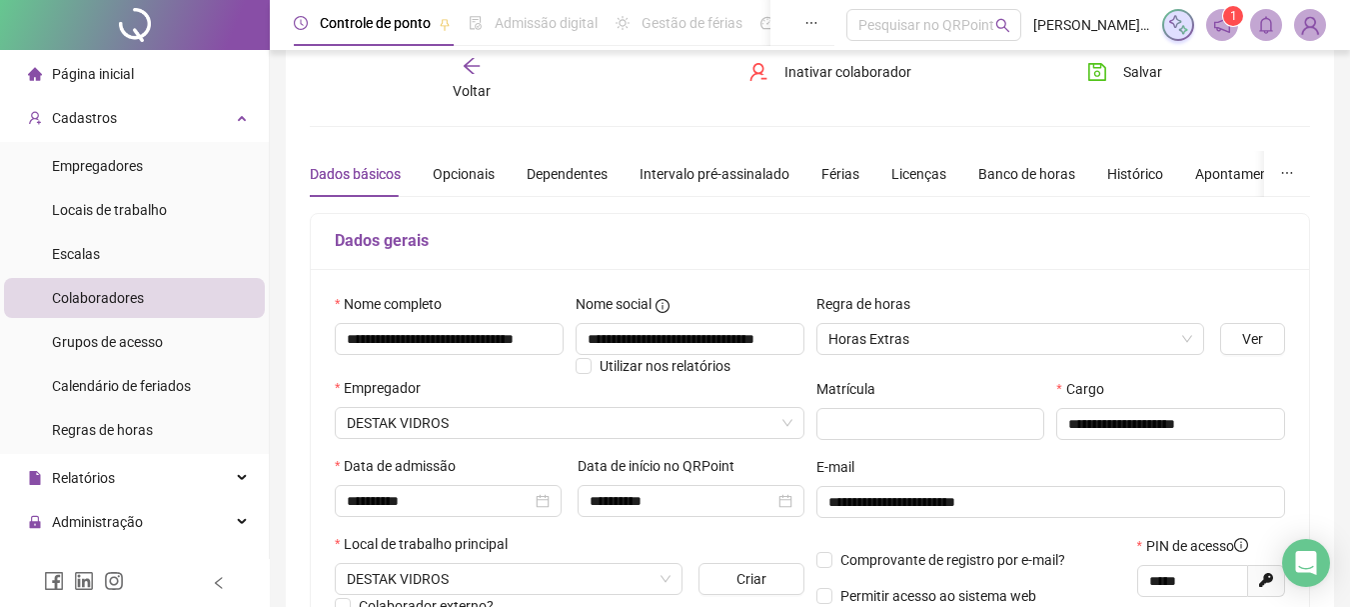
scroll to position [0, 0]
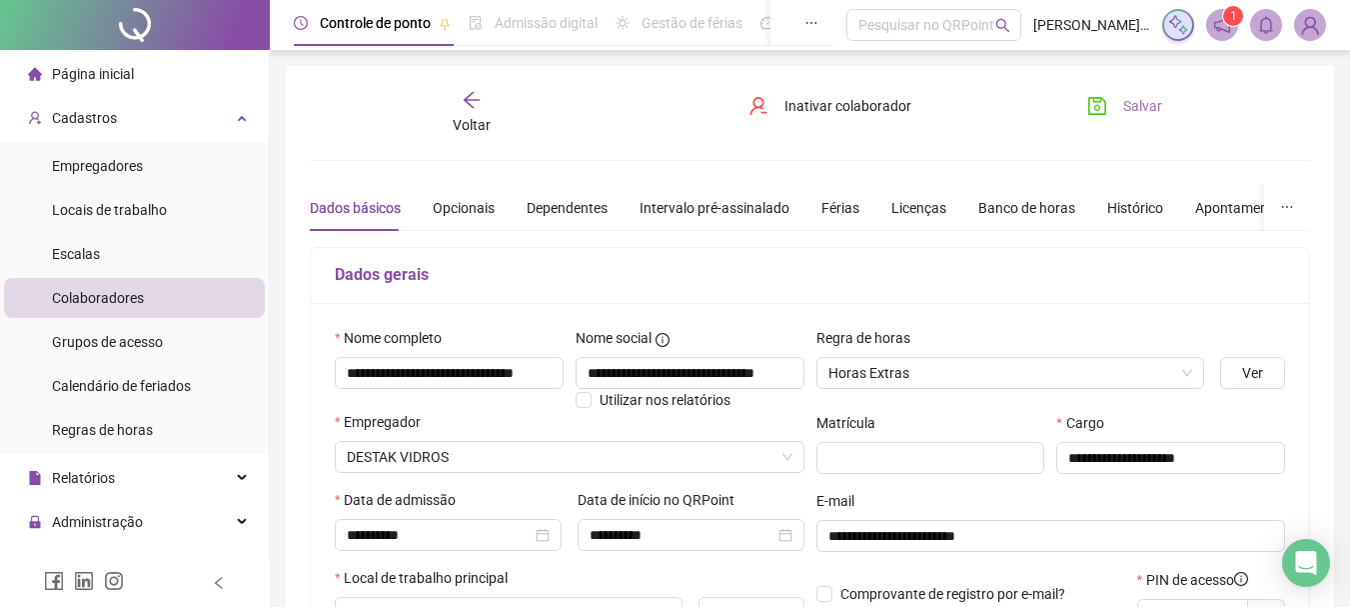
click at [1116, 90] on button "Salvar" at bounding box center [1125, 106] width 105 height 32
drag, startPoint x: 103, startPoint y: 69, endPoint x: 104, endPoint y: 80, distance: 11.0
click at [103, 69] on span "Página inicial" at bounding box center [93, 74] width 82 height 16
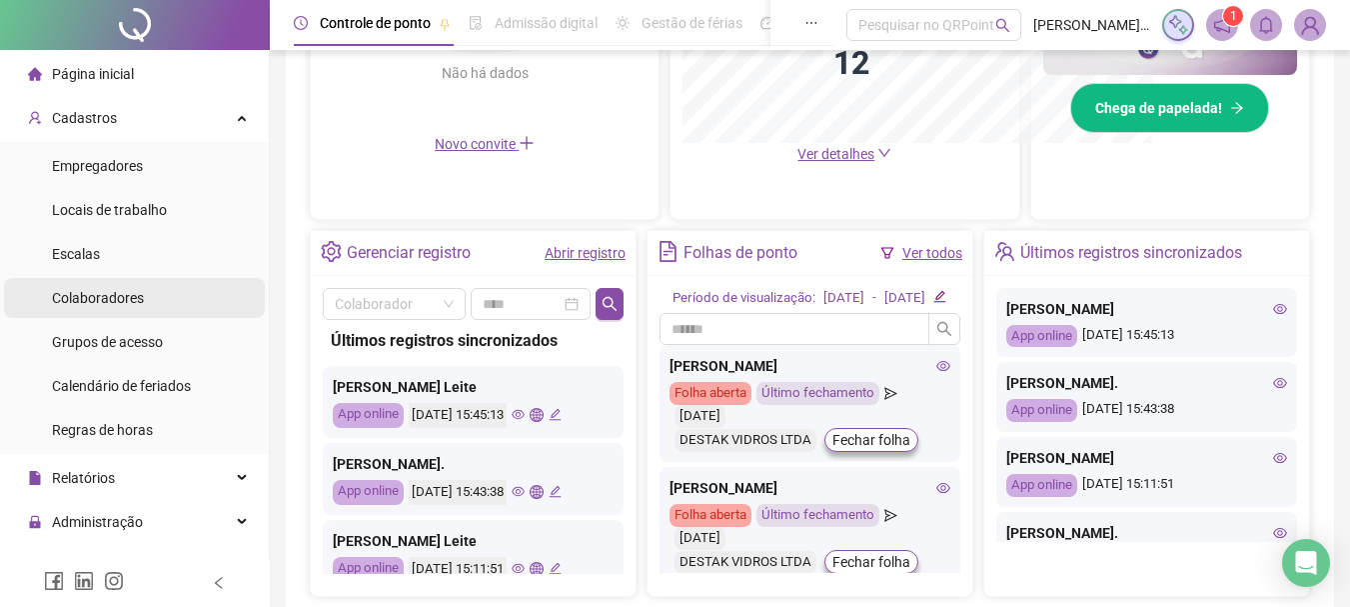
scroll to position [295, 0]
